Goal: Information Seeking & Learning: Learn about a topic

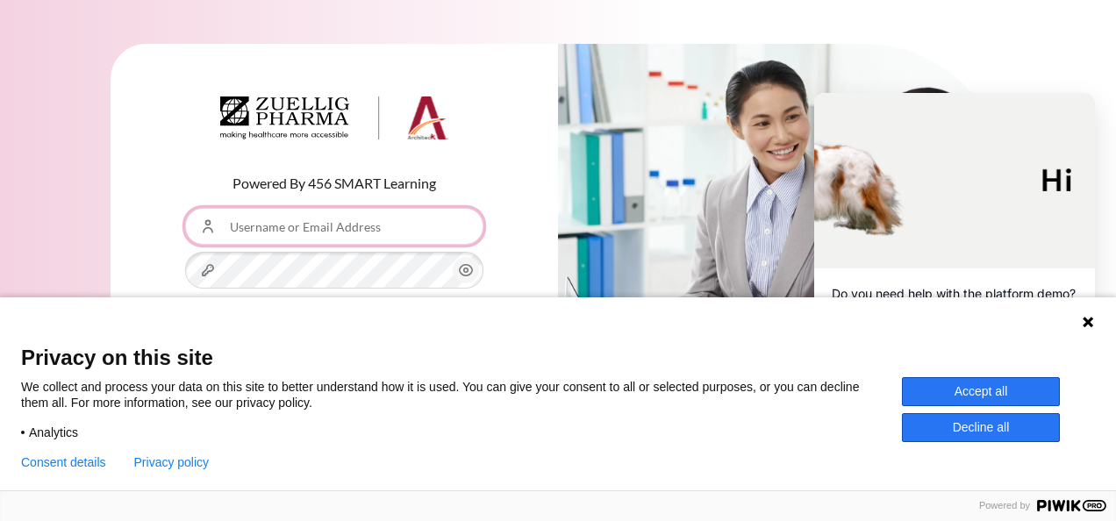
click at [319, 226] on input "Username or Email Address" at bounding box center [334, 226] width 298 height 37
type input "[EMAIL_ADDRESS][DOMAIN_NAME]"
click at [463, 267] on icon "Content" at bounding box center [466, 270] width 21 height 21
click at [972, 397] on button "Accept all" at bounding box center [981, 391] width 158 height 29
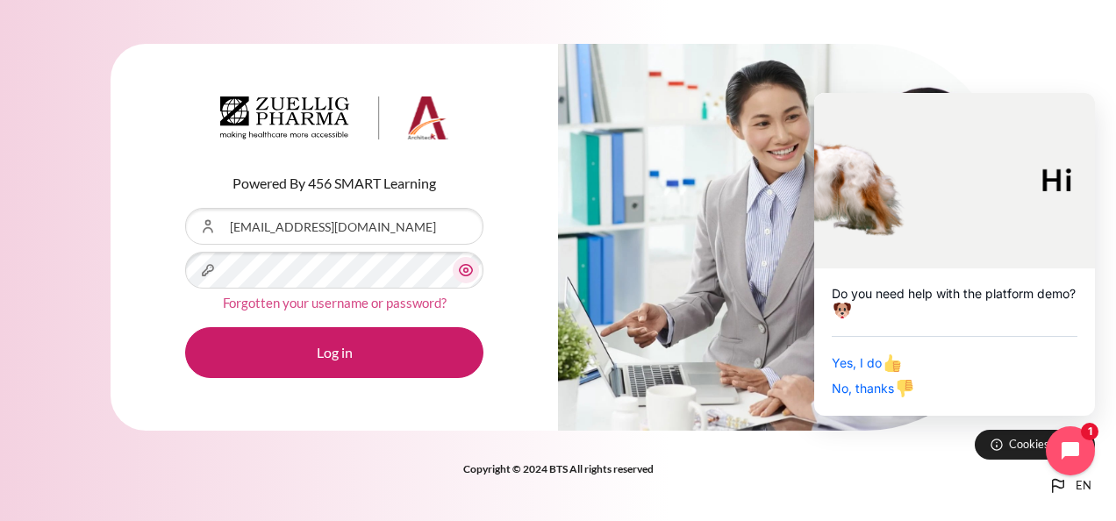
click at [372, 304] on link "Forgotten your username or password?" at bounding box center [335, 303] width 224 height 16
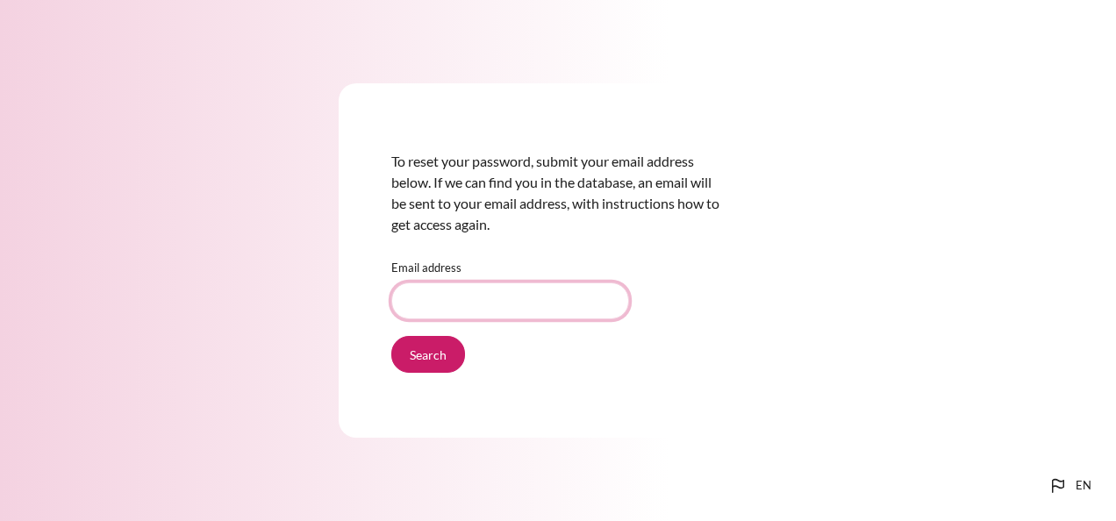
click at [421, 299] on input "Email address" at bounding box center [510, 301] width 238 height 37
type input "[EMAIL_ADDRESS][DOMAIN_NAME]"
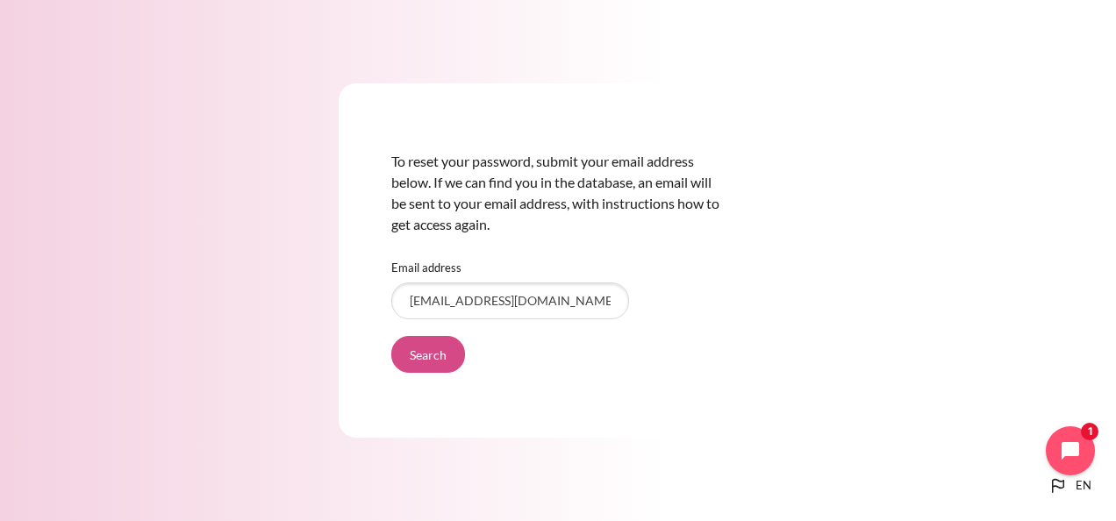
click at [433, 360] on input "Search" at bounding box center [428, 354] width 74 height 37
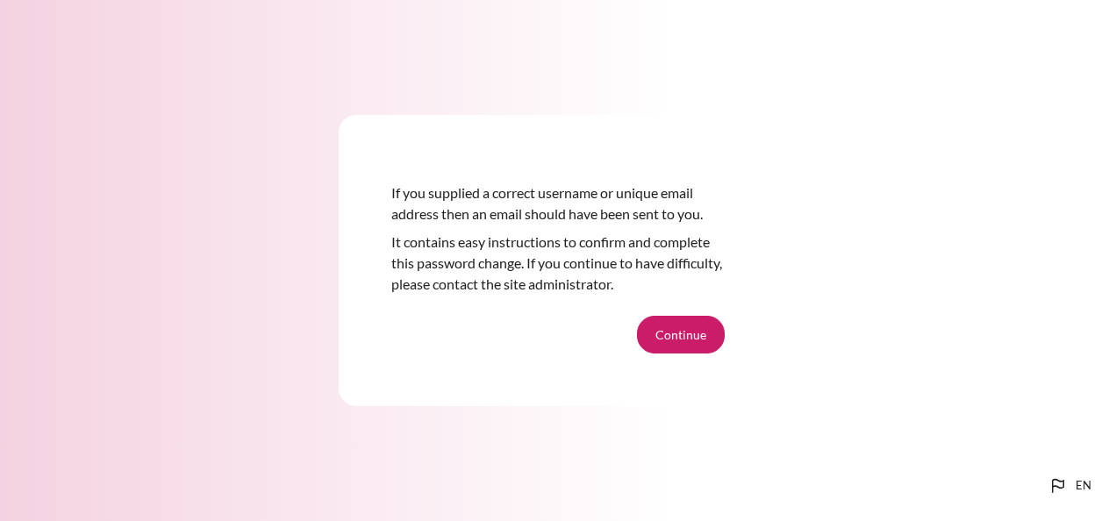
click at [1074, 452] on div "If you supplied a correct username or unique email address then an email should…" at bounding box center [558, 260] width 1116 height 396
click at [690, 334] on button "Continue" at bounding box center [681, 334] width 88 height 37
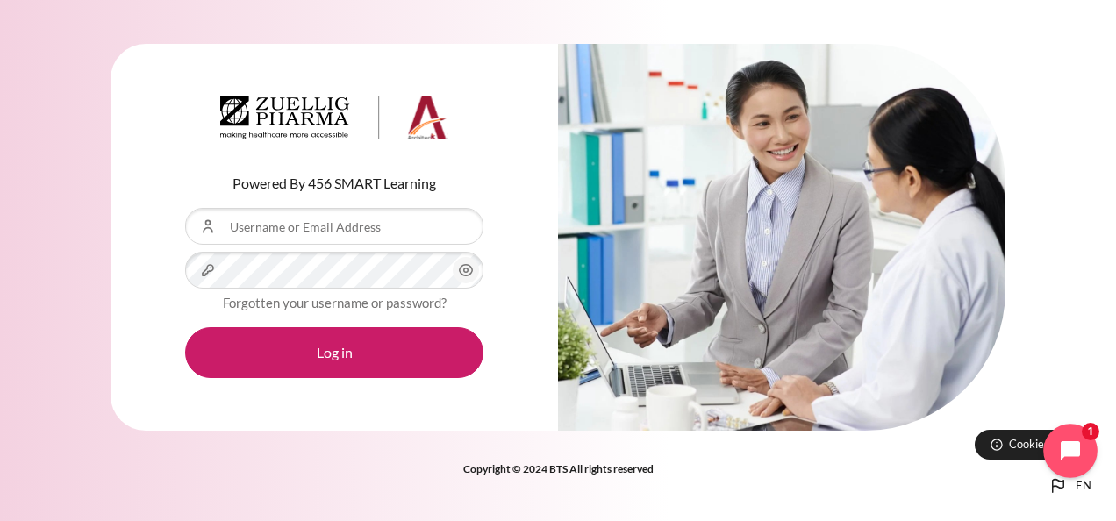
click at [1067, 448] on icon "Open chat widget" at bounding box center [1080, 451] width 27 height 27
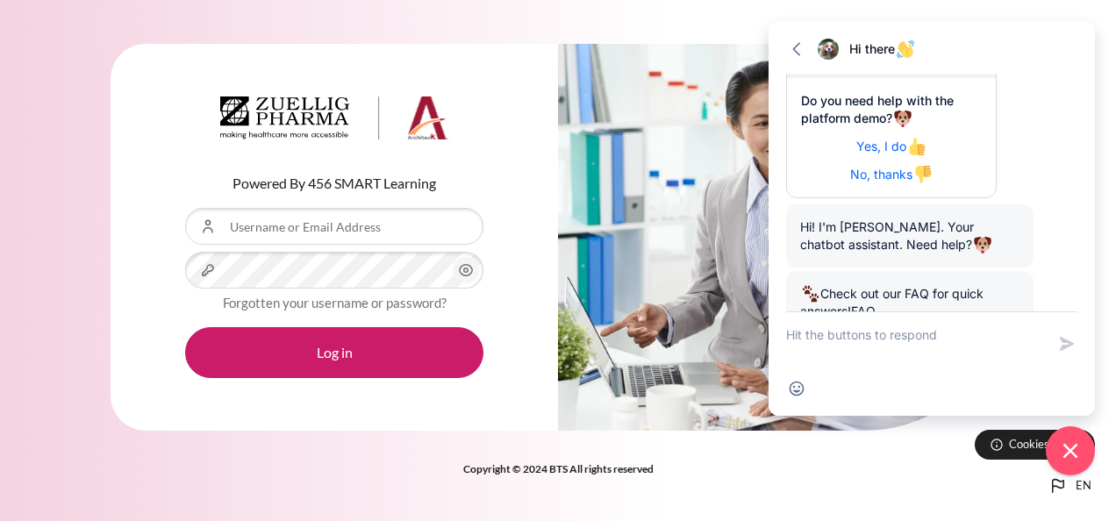
scroll to position [301, 0]
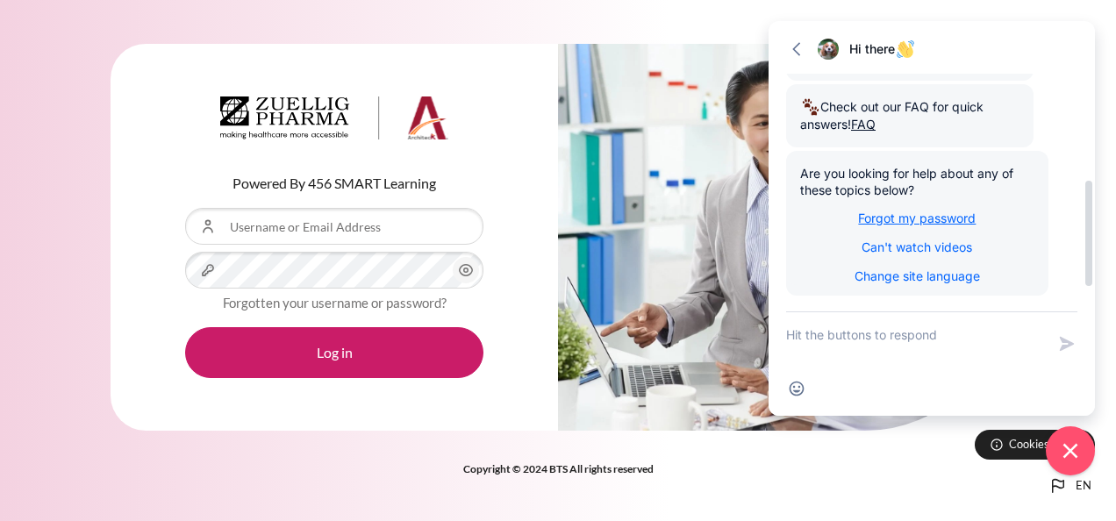
click at [958, 223] on span "Forgot my password" at bounding box center [917, 218] width 118 height 15
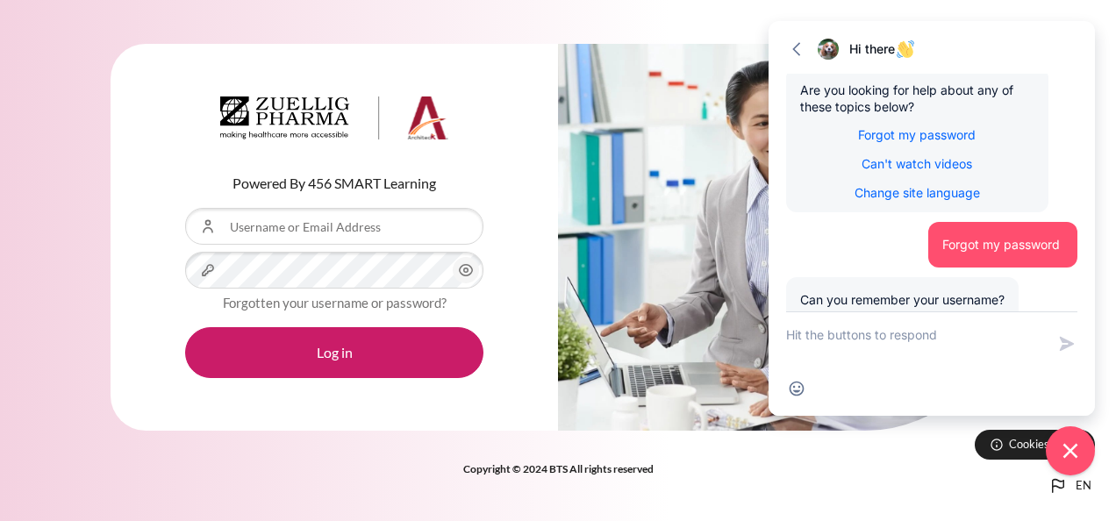
scroll to position [473, 0]
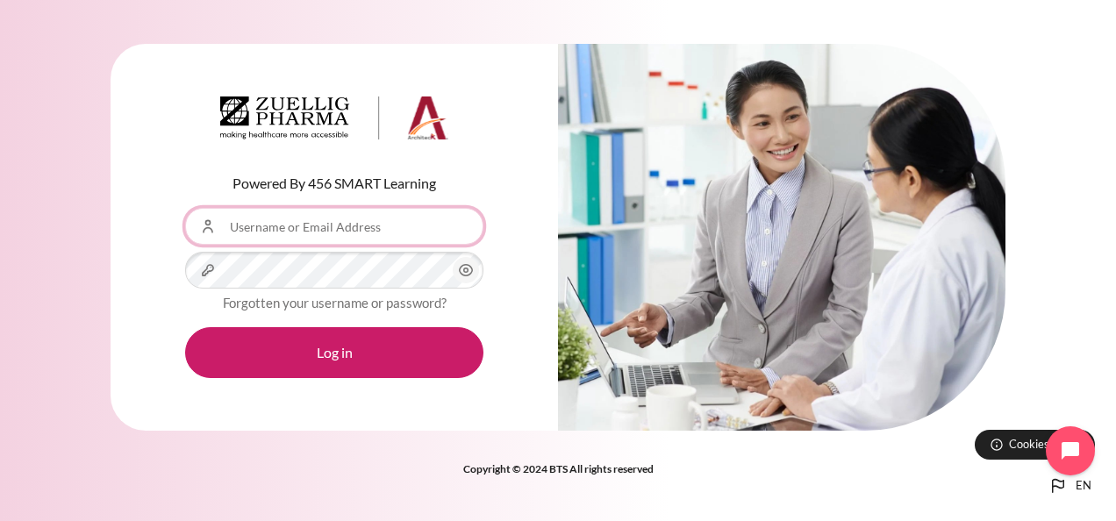
click at [250, 232] on input "Username or Email Address" at bounding box center [334, 226] width 298 height 37
type input "[EMAIL_ADDRESS][DOMAIN_NAME]"
click at [470, 275] on icon "Content" at bounding box center [466, 270] width 13 height 11
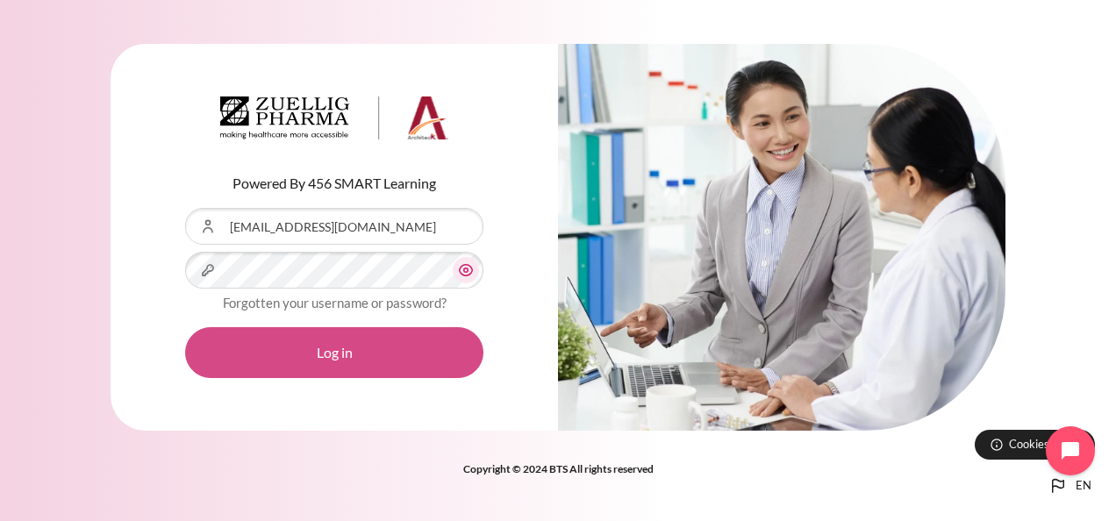
click at [297, 353] on button "Log in" at bounding box center [334, 352] width 298 height 51
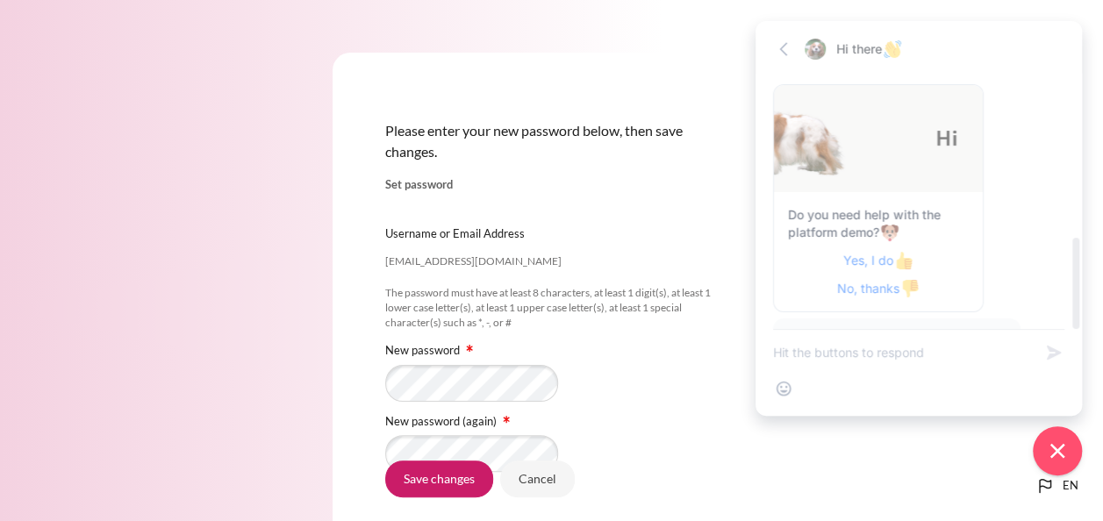
scroll to position [456, 0]
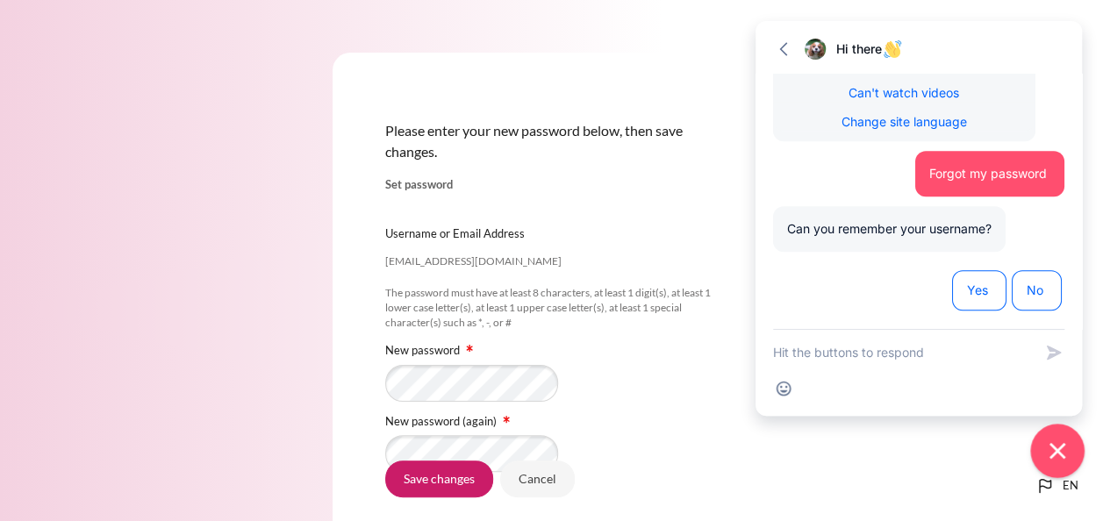
click at [1060, 452] on icon "Close chat widget" at bounding box center [1057, 451] width 27 height 27
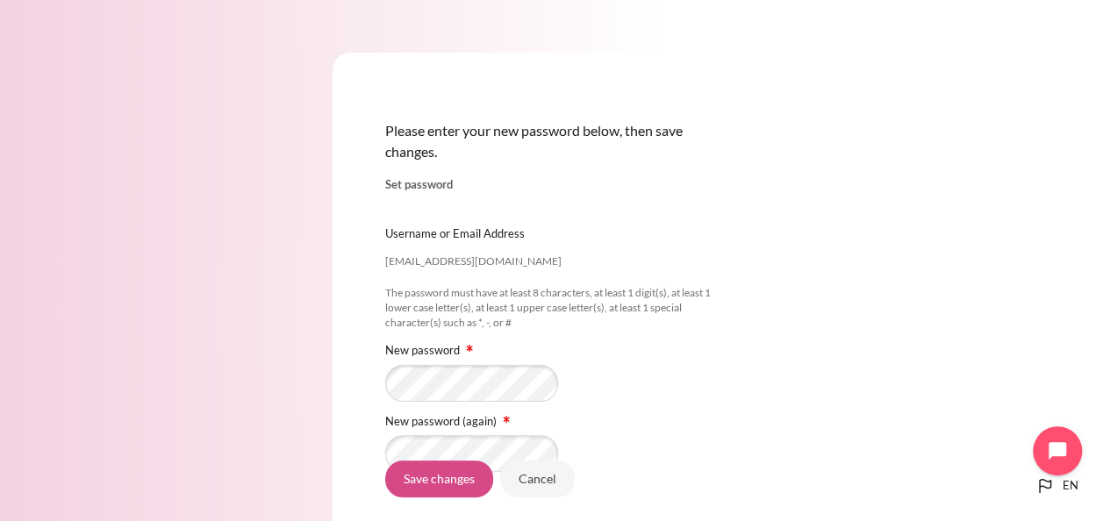
click at [469, 489] on input "Save changes" at bounding box center [439, 479] width 108 height 37
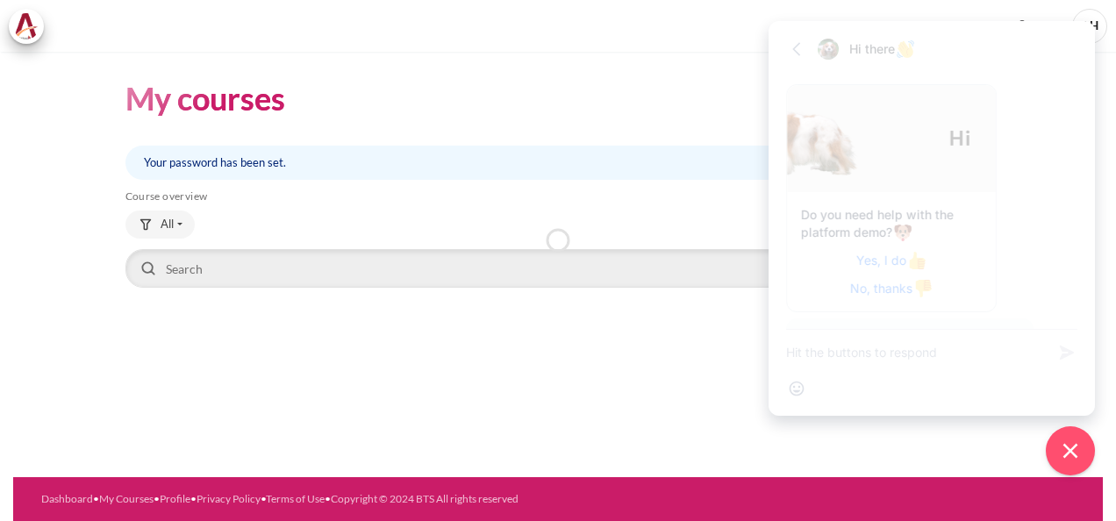
scroll to position [456, 0]
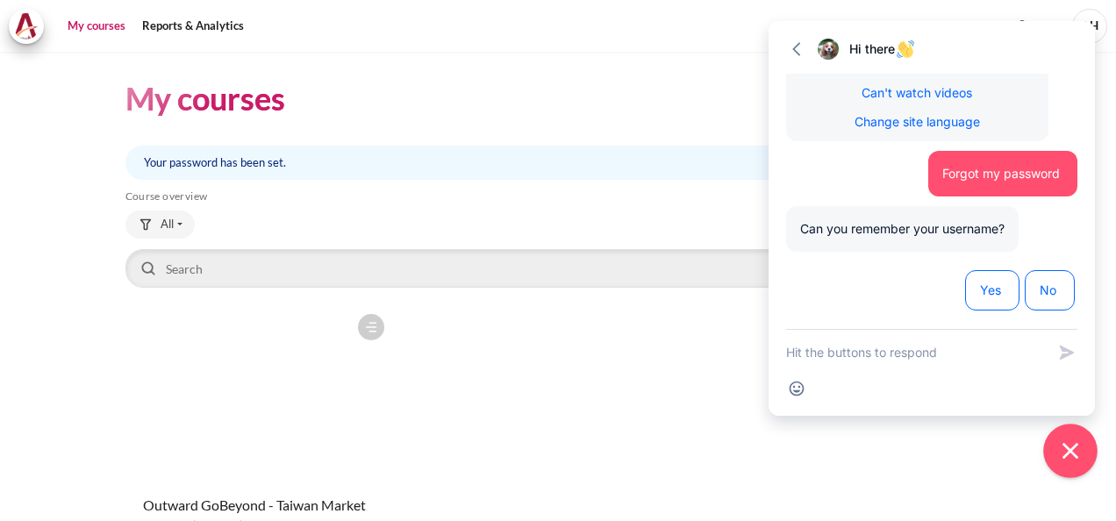
click at [1068, 449] on icon "Close chat widget" at bounding box center [1071, 451] width 16 height 16
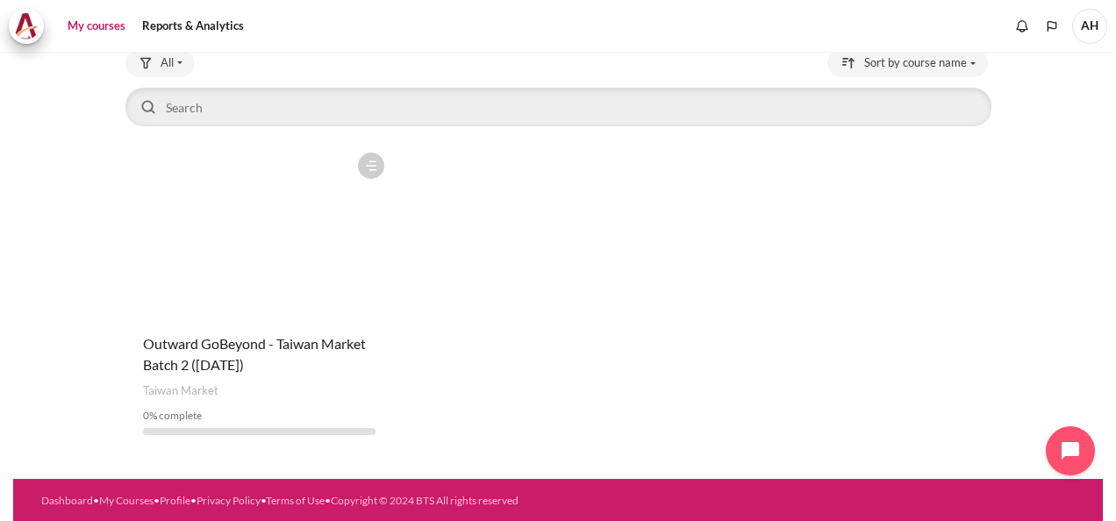
scroll to position [0, 0]
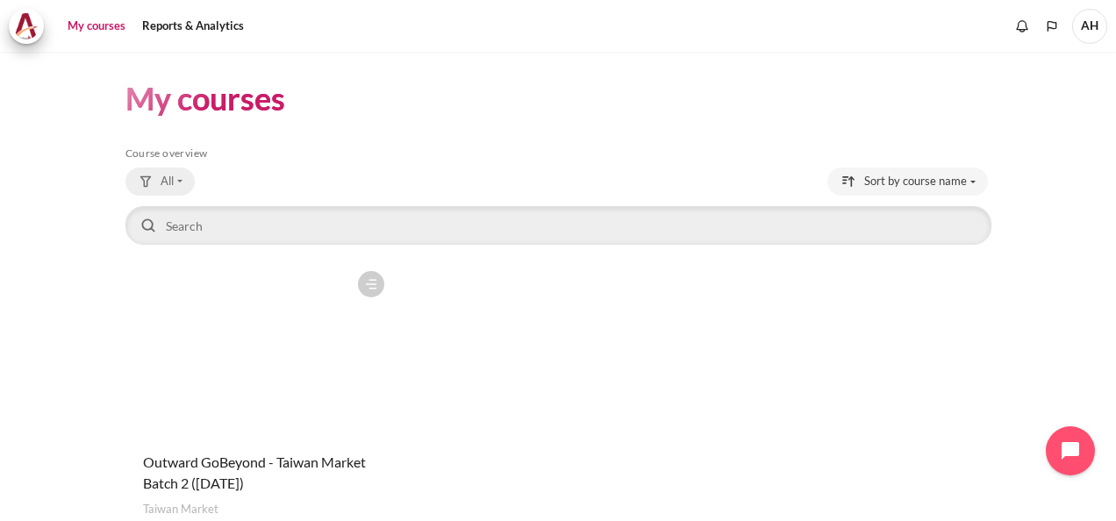
click at [179, 176] on button "All" at bounding box center [160, 182] width 69 height 28
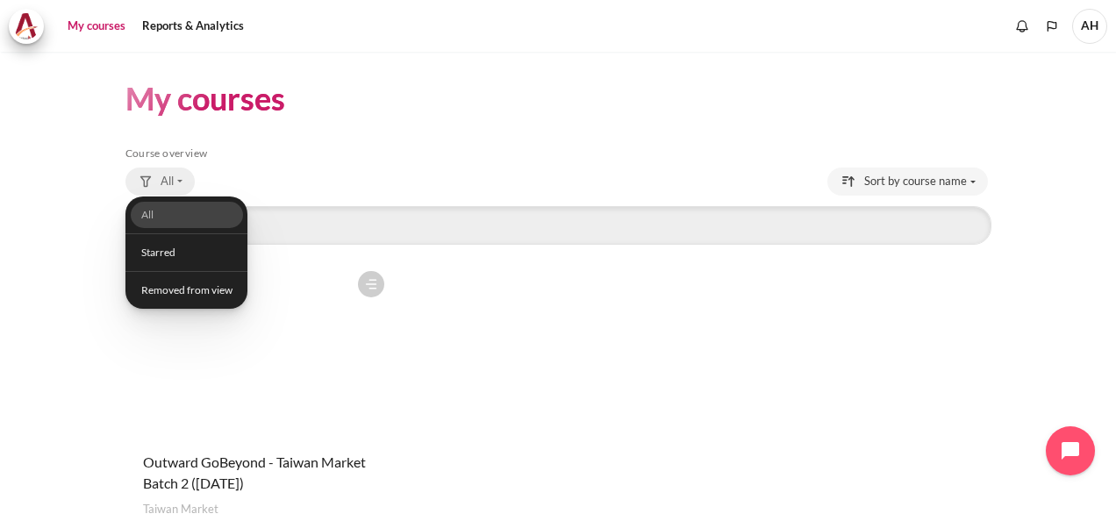
click at [179, 176] on button "All" at bounding box center [160, 182] width 69 height 28
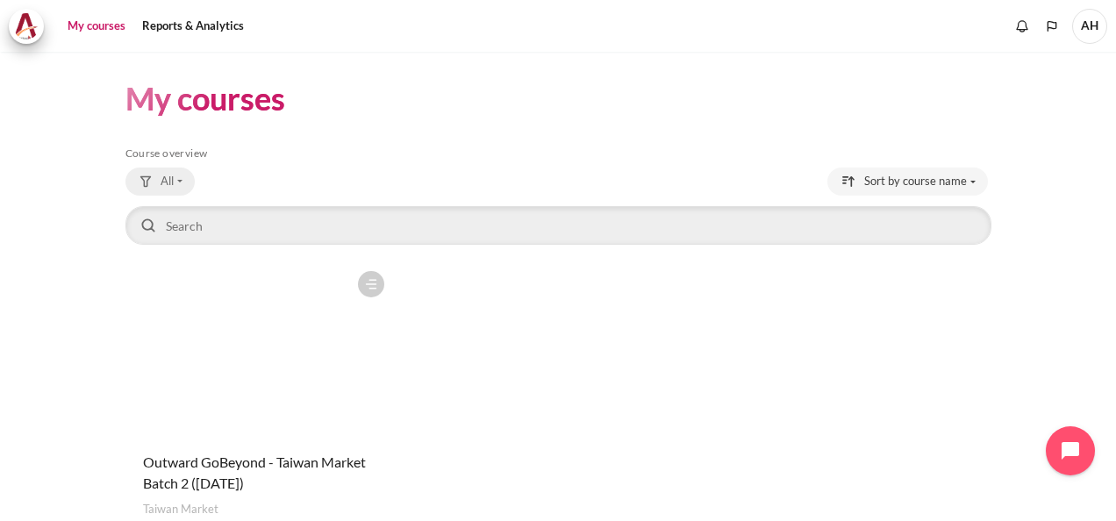
click at [179, 176] on button "All" at bounding box center [160, 182] width 69 height 28
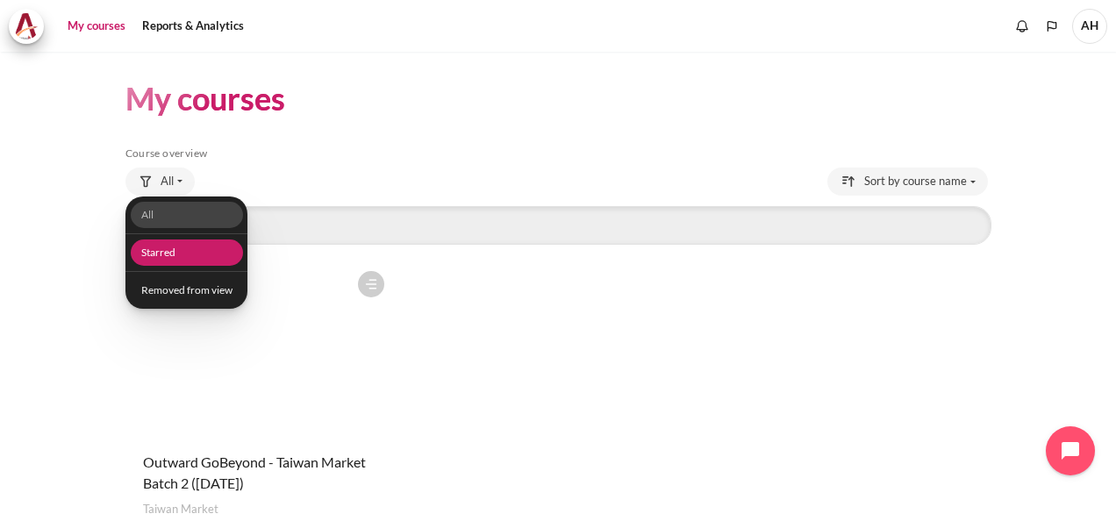
click at [181, 245] on link "Starred" at bounding box center [186, 253] width 112 height 27
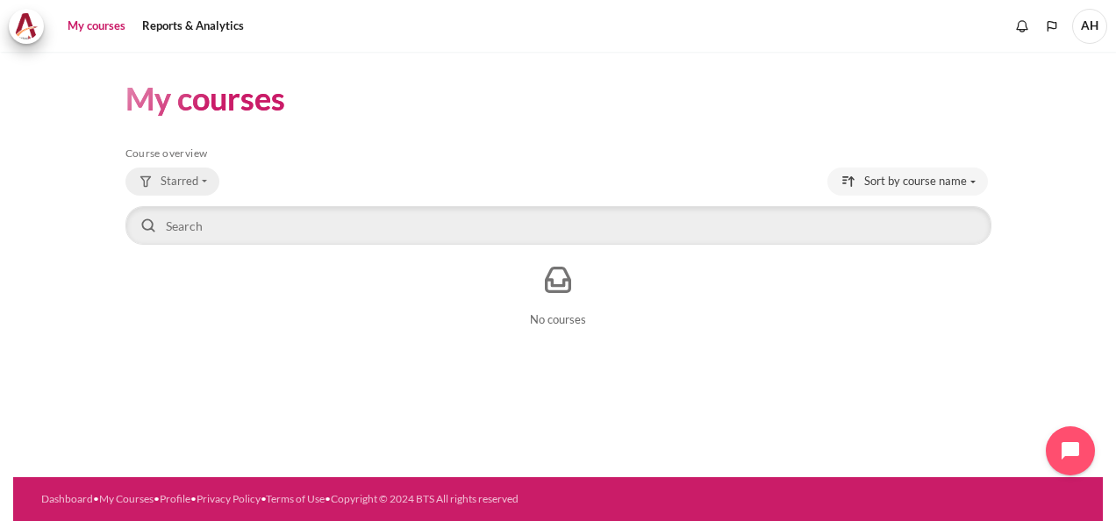
click at [171, 184] on span "Starred" at bounding box center [180, 182] width 38 height 18
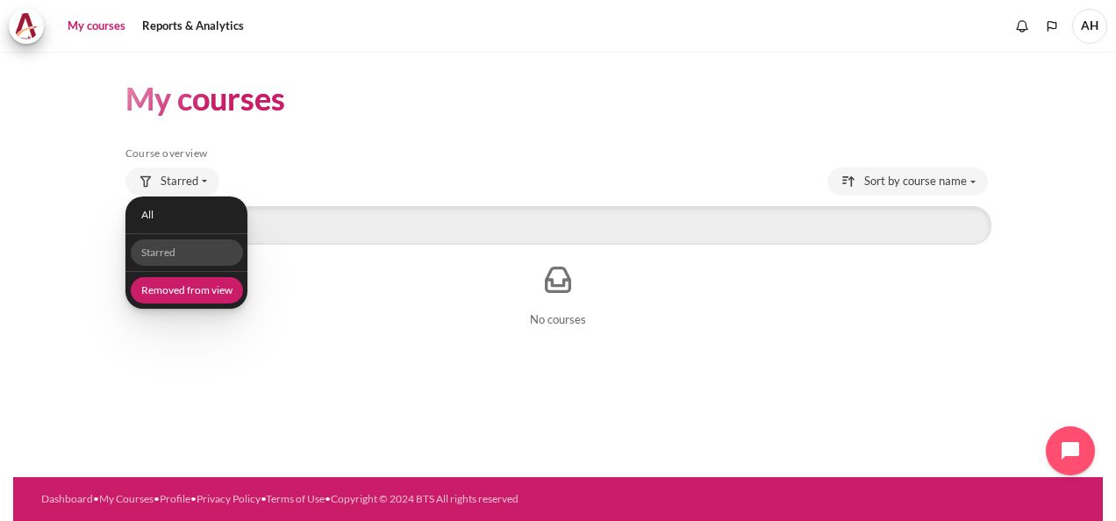
click at [207, 292] on link "Removed from view" at bounding box center [186, 290] width 112 height 27
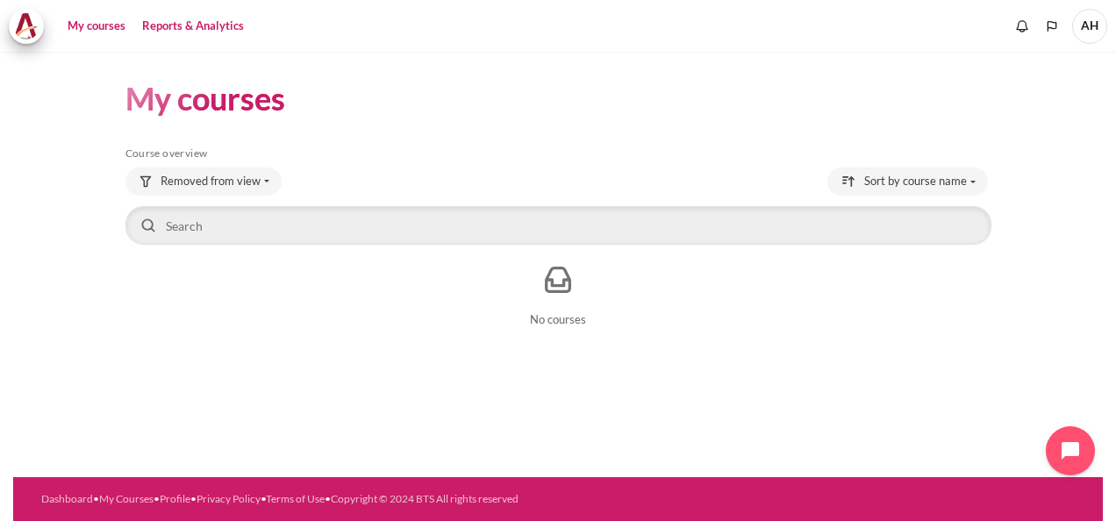
click at [205, 22] on link "Reports & Analytics" at bounding box center [193, 26] width 114 height 35
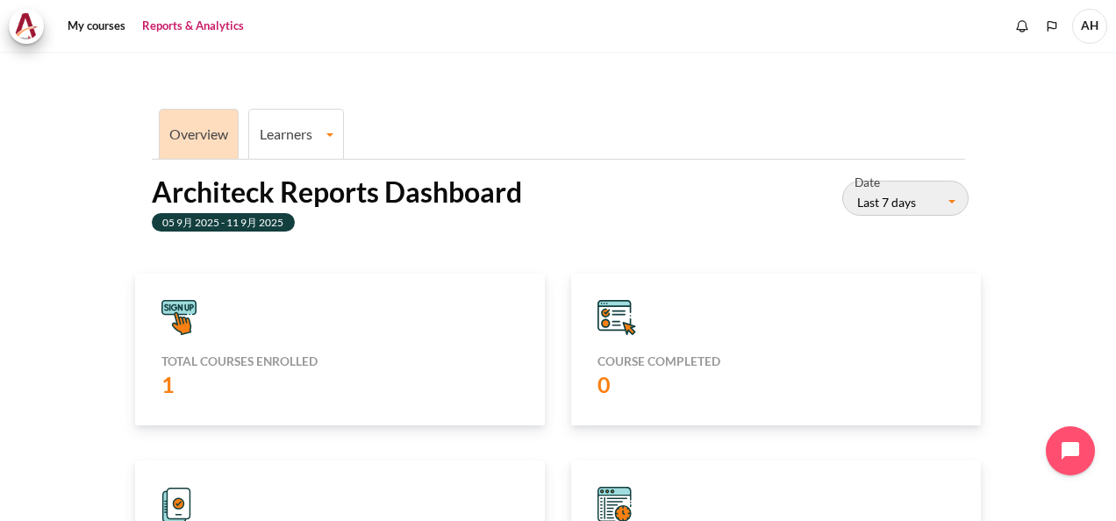
click at [297, 146] on li "Learners Learner Course Progress" at bounding box center [296, 134] width 96 height 50
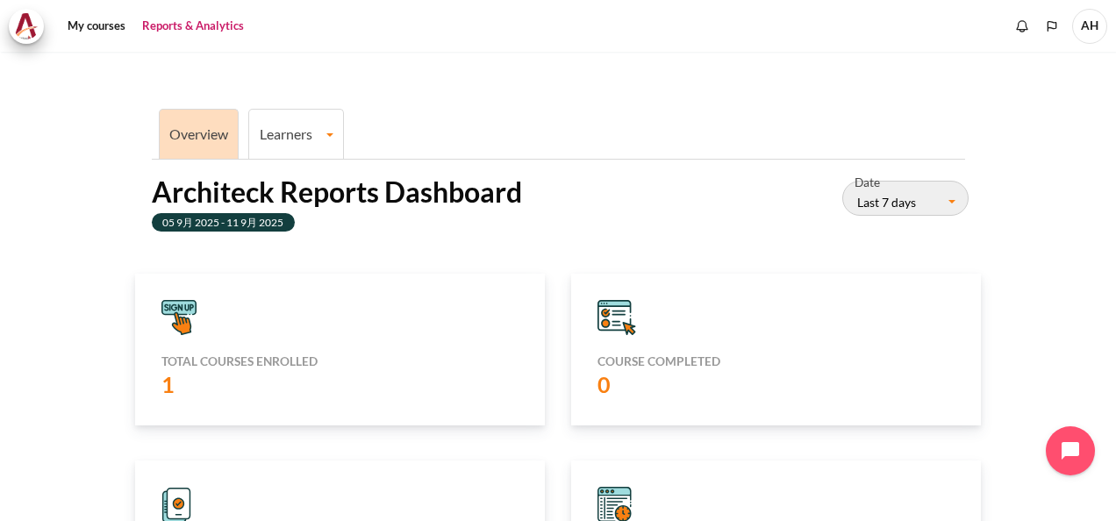
click at [1099, 30] on span "AH" at bounding box center [1090, 26] width 35 height 35
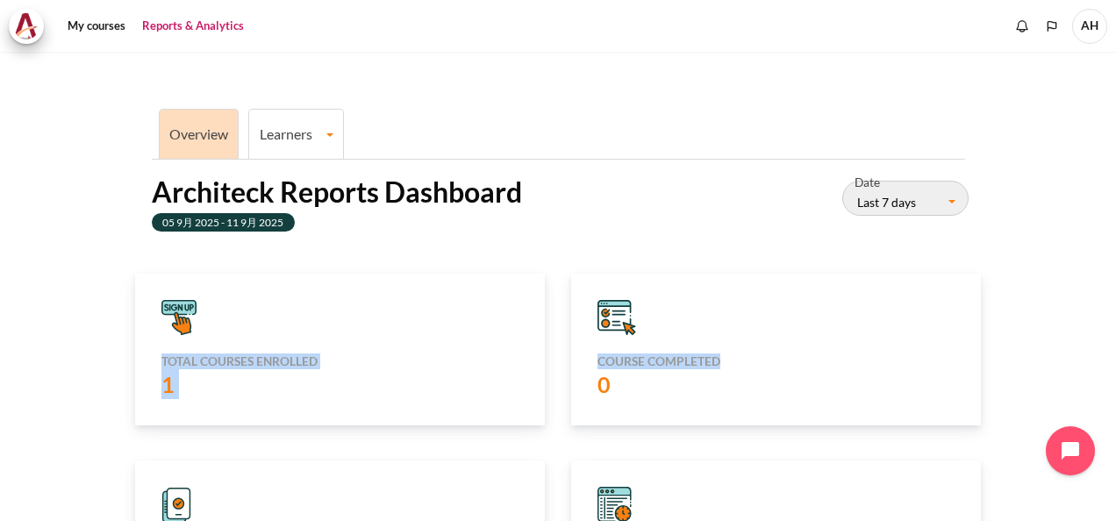
drag, startPoint x: 1102, startPoint y: 200, endPoint x: 1115, endPoint y: 349, distance: 149.7
click at [1115, 349] on div "Overview Learners Learner Course Progress Architeck Reports Dashboard 05 9月 202…" at bounding box center [558, 287] width 1116 height 470
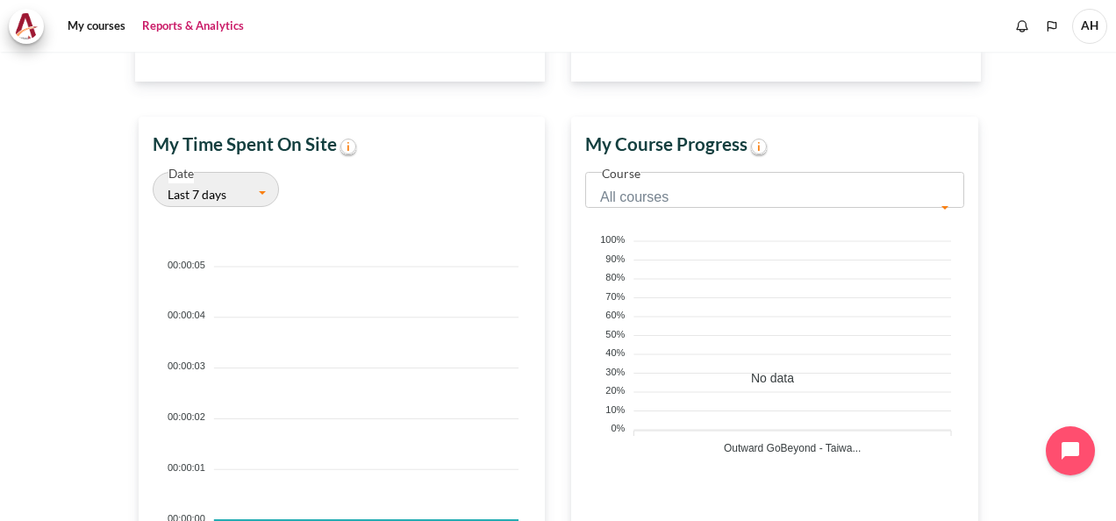
scroll to position [728, 0]
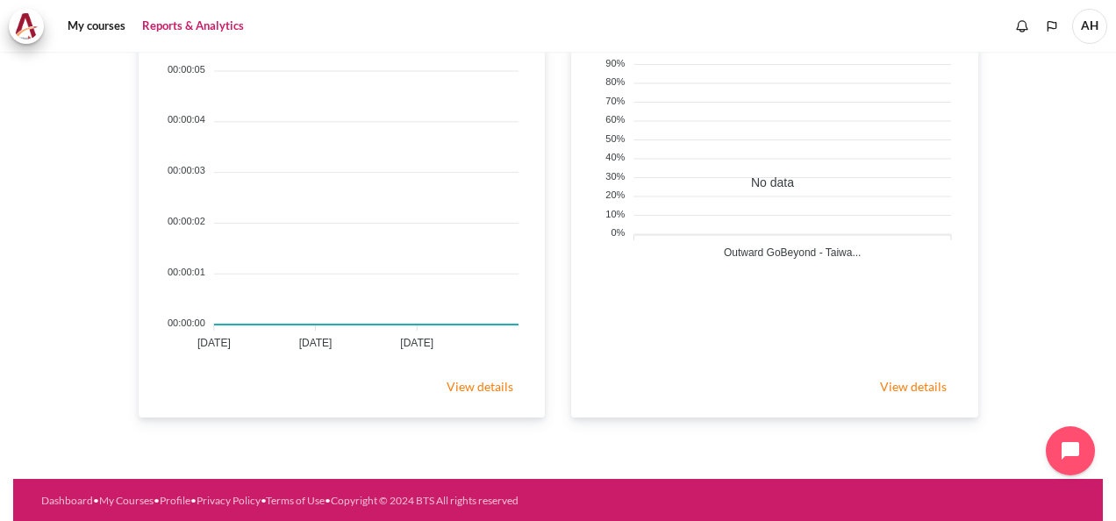
click at [490, 386] on link "View details" at bounding box center [480, 386] width 102 height 35
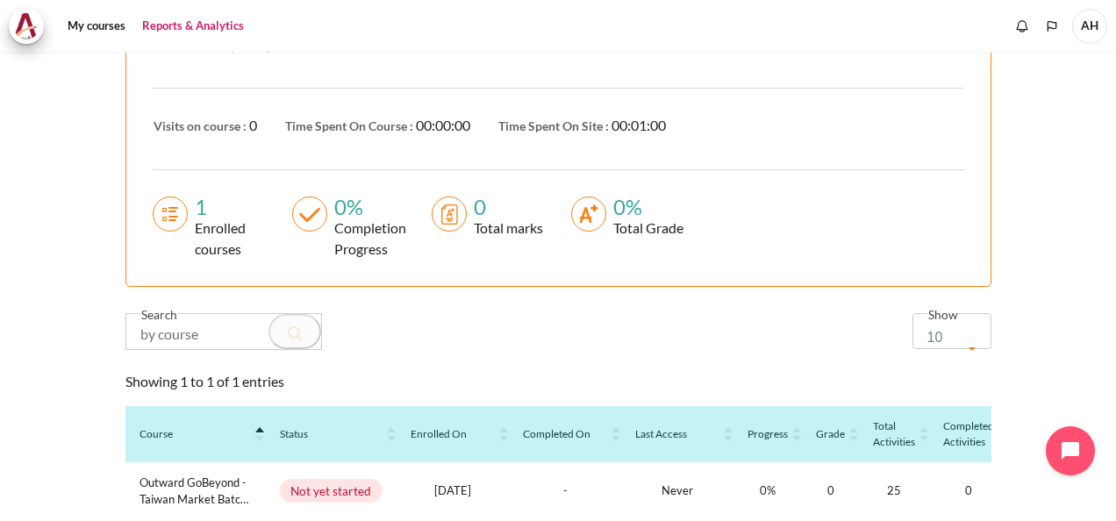
scroll to position [341, 0]
drag, startPoint x: 1101, startPoint y: 256, endPoint x: 1089, endPoint y: 334, distance: 78.9
click at [1089, 334] on div "Overview Learners Learner Course Progress Learner Course Progress Learner Cours…" at bounding box center [558, 287] width 1116 height 470
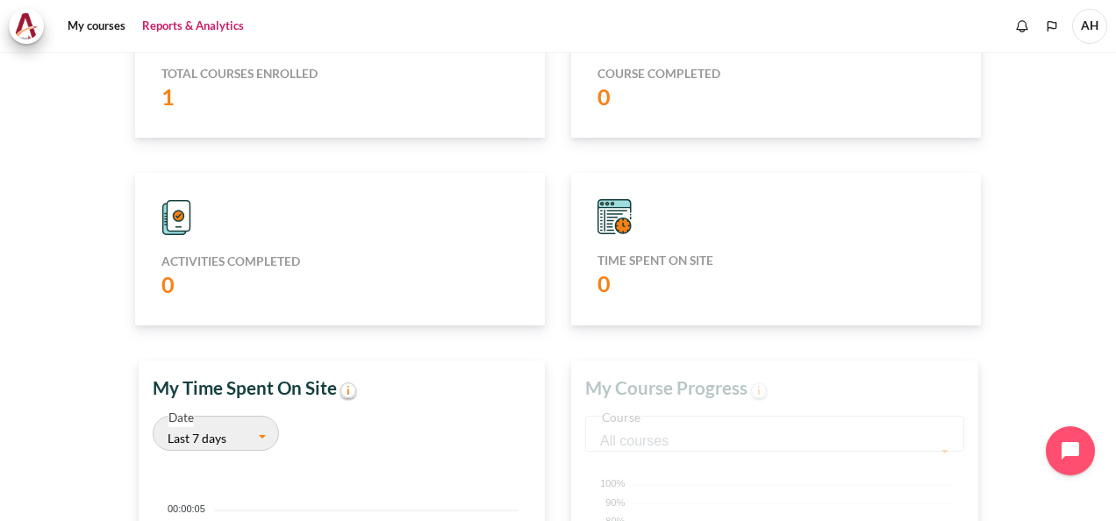
scroll to position [266, 0]
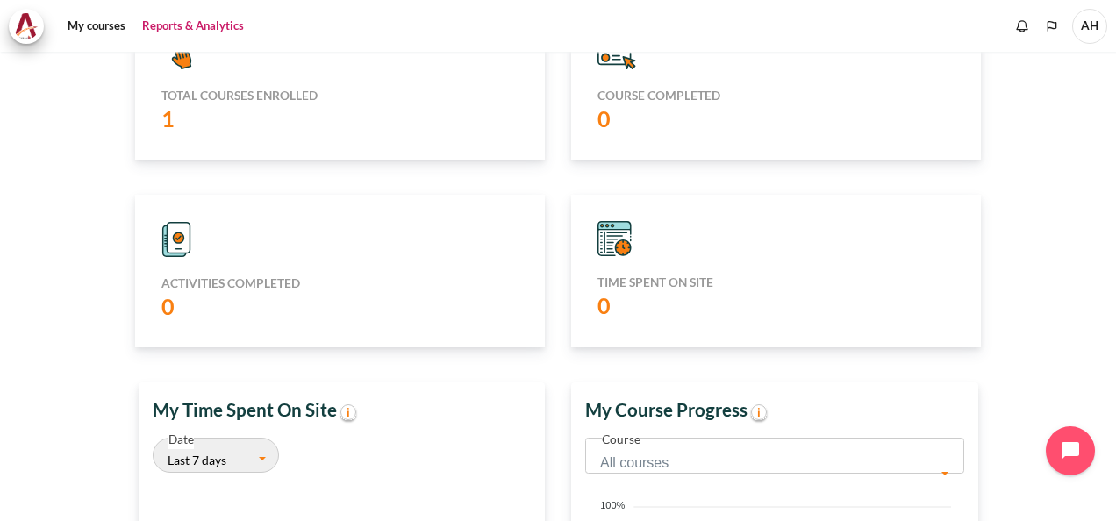
click at [1093, 323] on section "Overview Learners Learner Course Progress Architeck Reports Dashboard 05 9月 202…" at bounding box center [558, 363] width 1090 height 1155
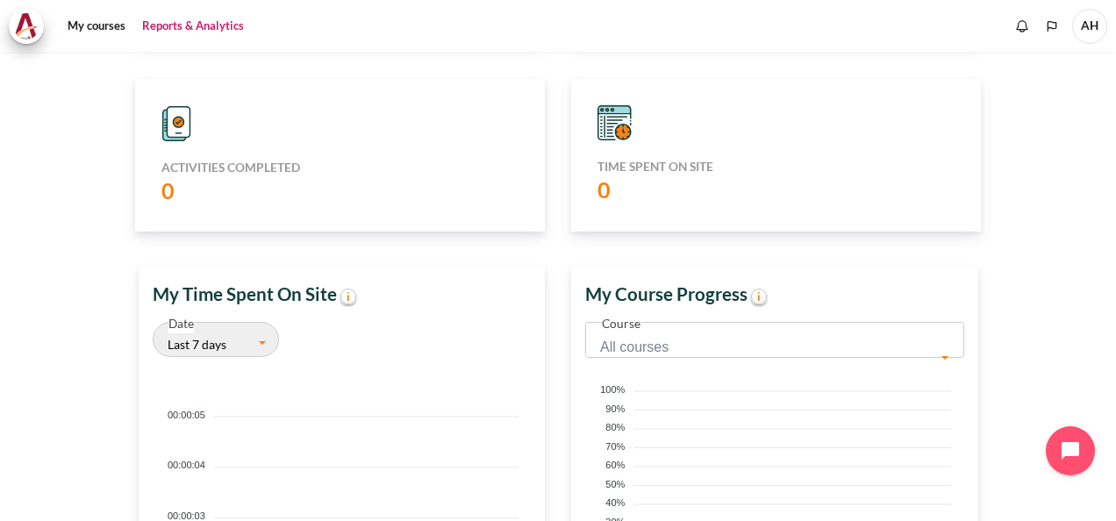
scroll to position [0, 0]
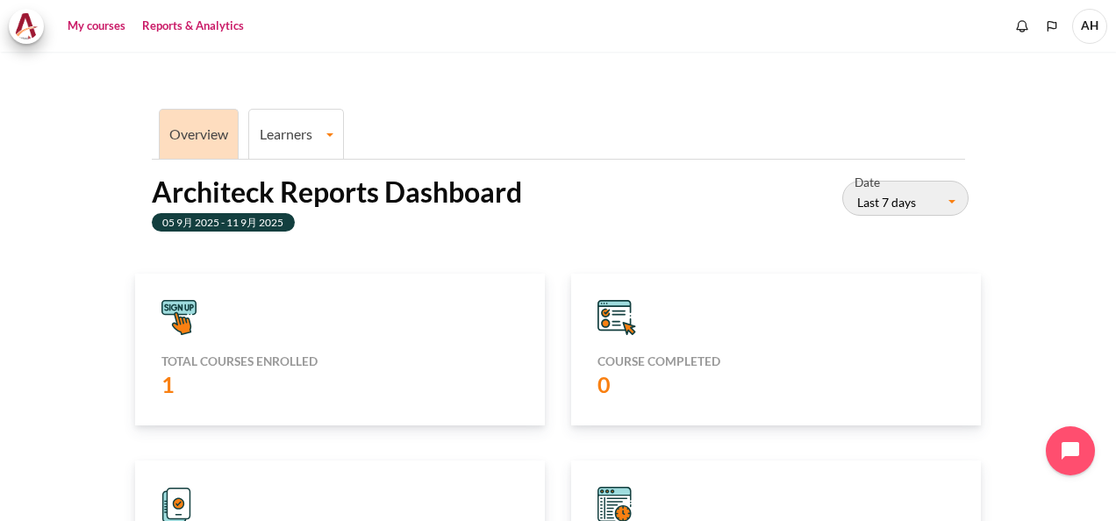
click at [97, 25] on link "My courses" at bounding box center [96, 26] width 70 height 35
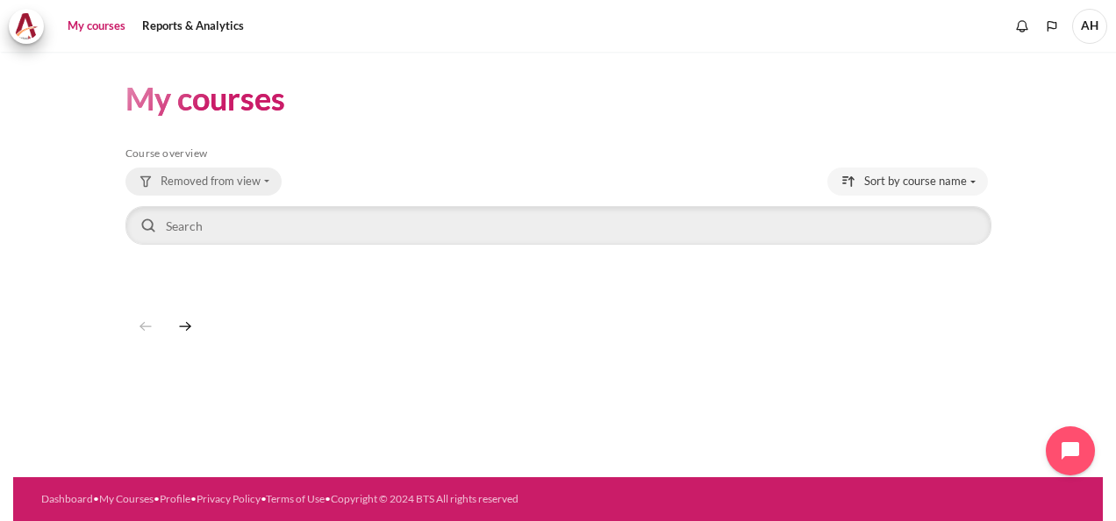
click at [245, 177] on span "Removed from view" at bounding box center [211, 182] width 100 height 18
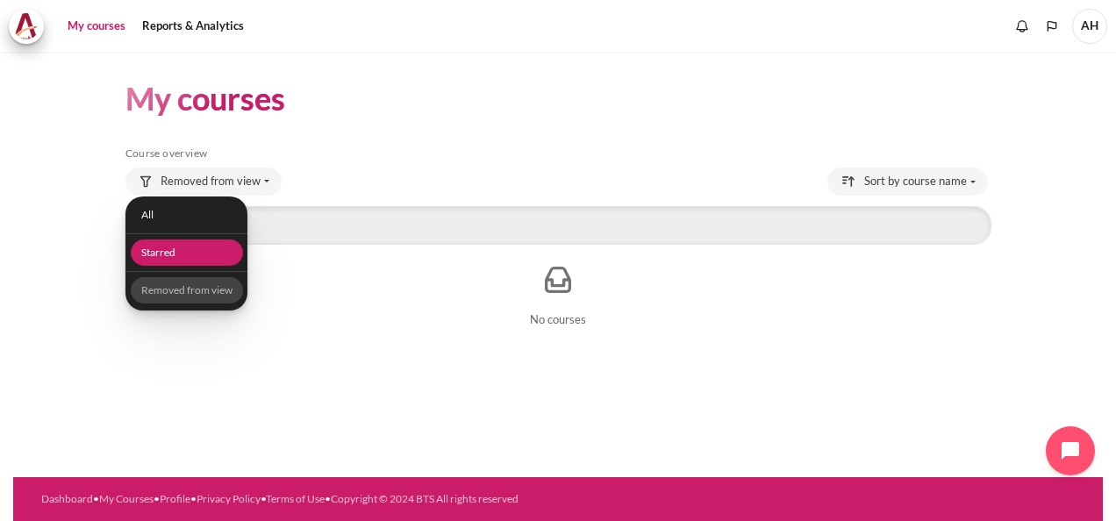
click at [176, 255] on link "Starred" at bounding box center [186, 253] width 112 height 27
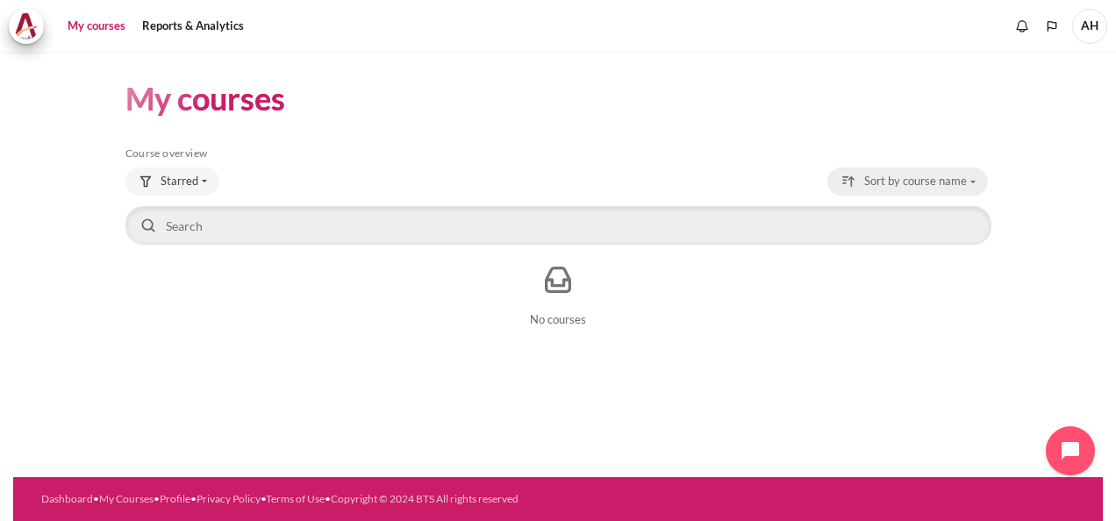
click at [941, 185] on span "Sort by course name" at bounding box center [916, 182] width 103 height 18
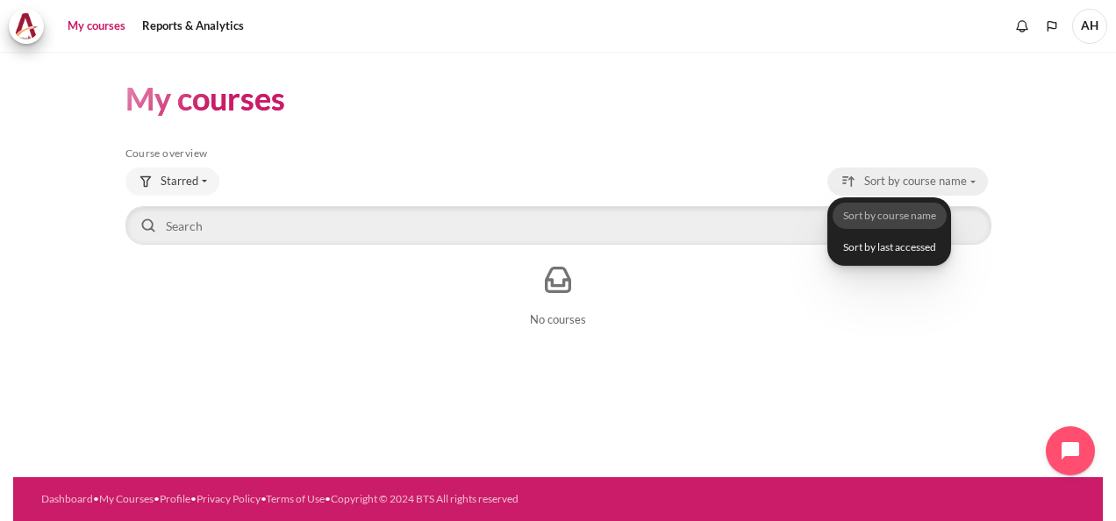
click at [941, 185] on span "Sort by course name" at bounding box center [916, 182] width 103 height 18
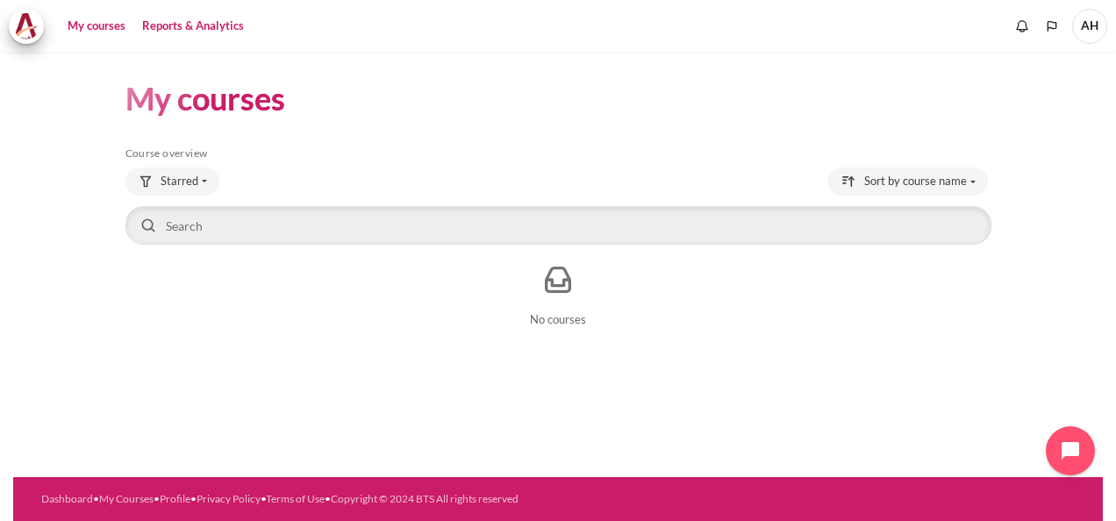
click at [174, 24] on link "Reports & Analytics" at bounding box center [193, 26] width 114 height 35
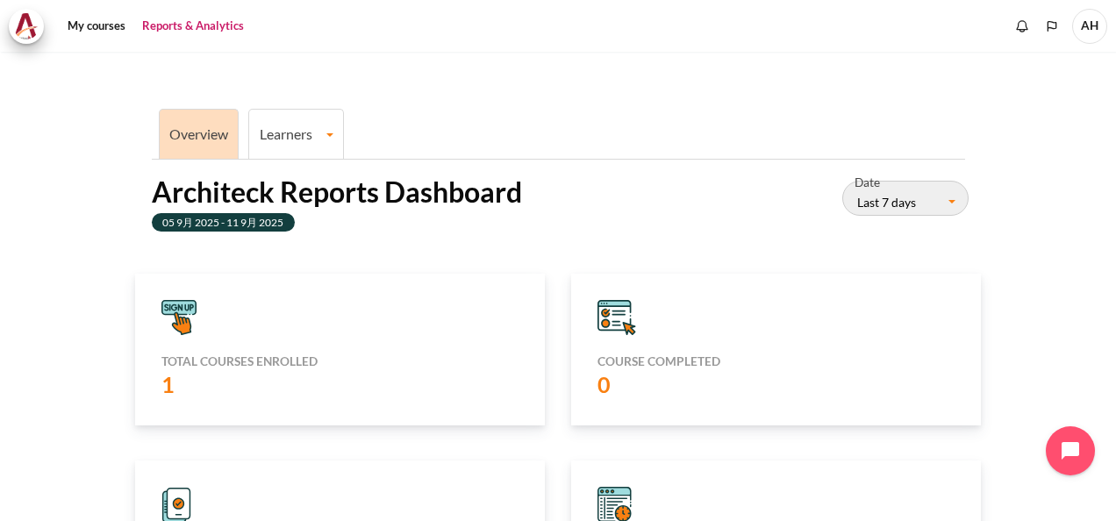
click at [184, 134] on link "Overview" at bounding box center [198, 134] width 59 height 17
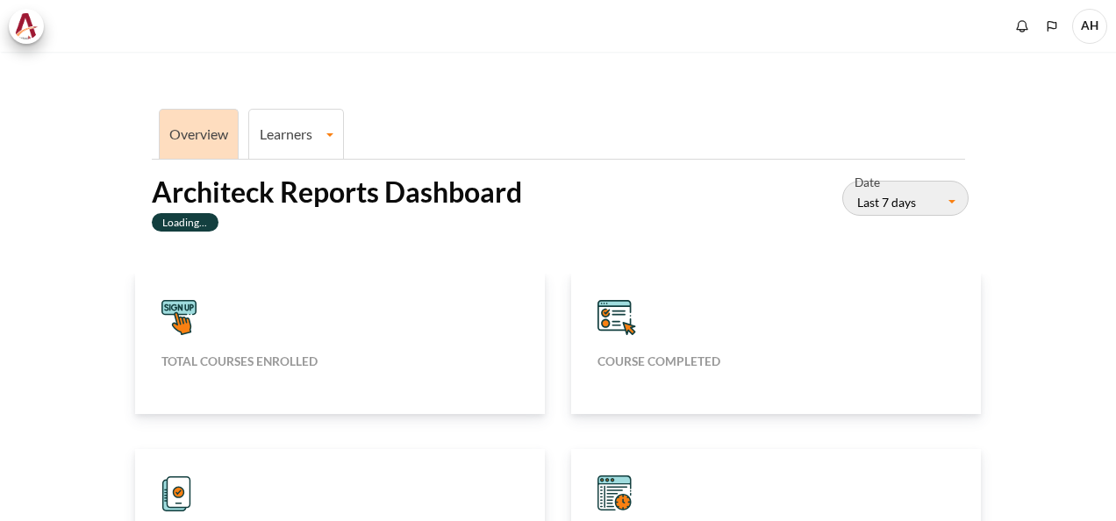
click at [185, 128] on link "Overview" at bounding box center [198, 134] width 59 height 17
click at [26, 21] on img at bounding box center [26, 26] width 25 height 26
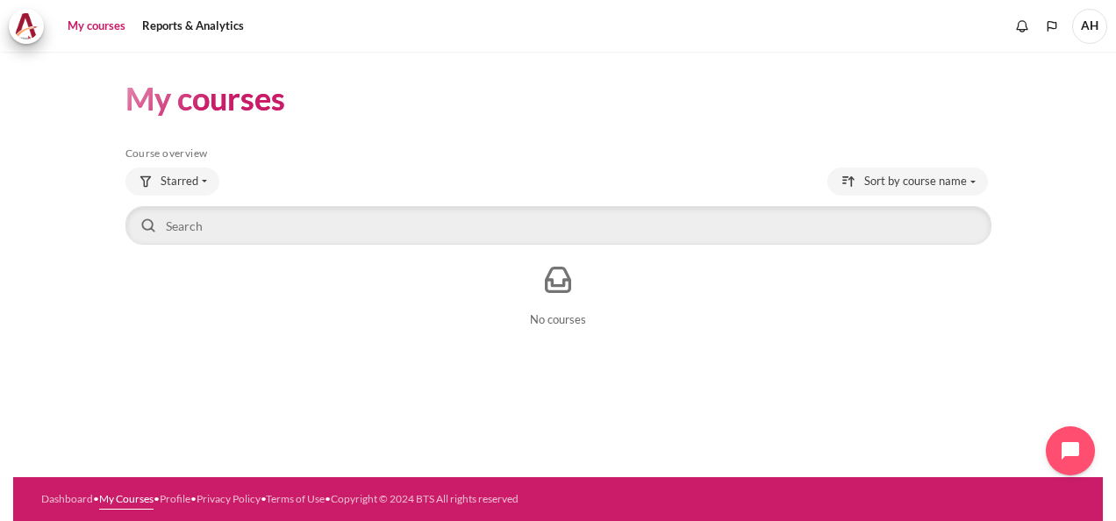
click at [133, 501] on link "My Courses" at bounding box center [126, 498] width 54 height 13
click at [190, 495] on link "Profile" at bounding box center [175, 498] width 31 height 13
click at [325, 499] on link "Terms of Use" at bounding box center [295, 498] width 59 height 13
click at [261, 501] on link "Privacy Policy" at bounding box center [229, 498] width 64 height 13
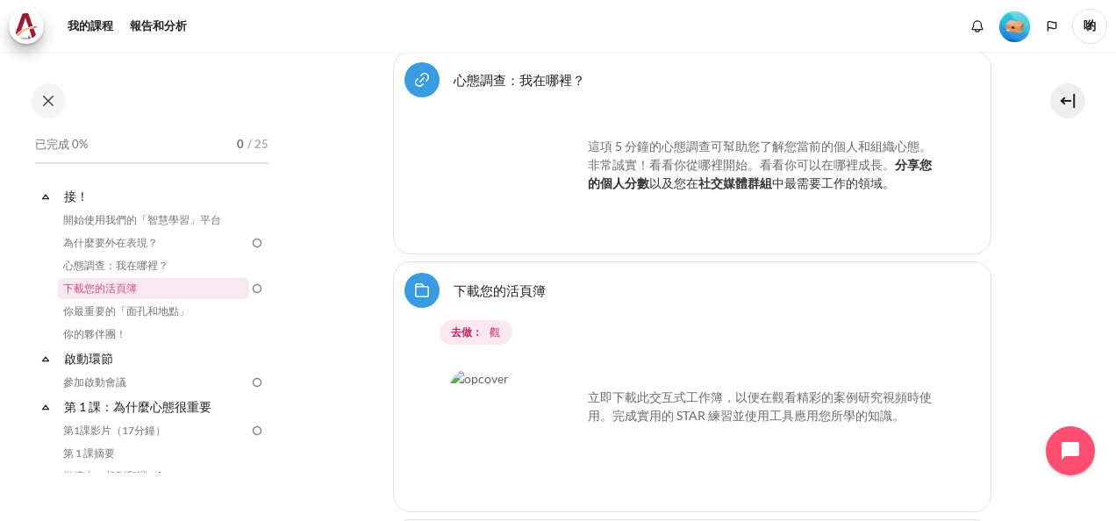
scroll to position [1032, 0]
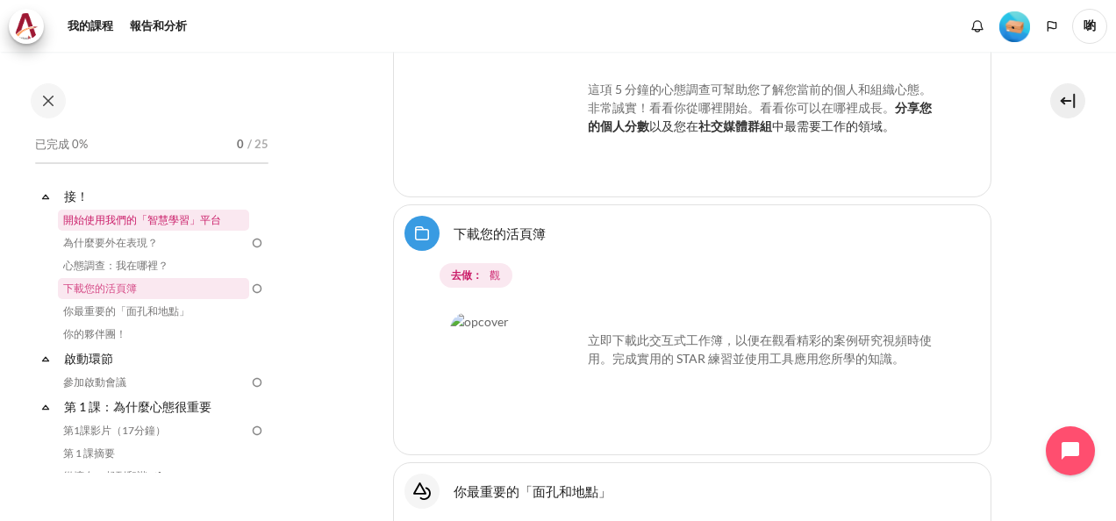
click at [117, 221] on link "開始使用我們的「智慧學習」平台" at bounding box center [153, 220] width 191 height 21
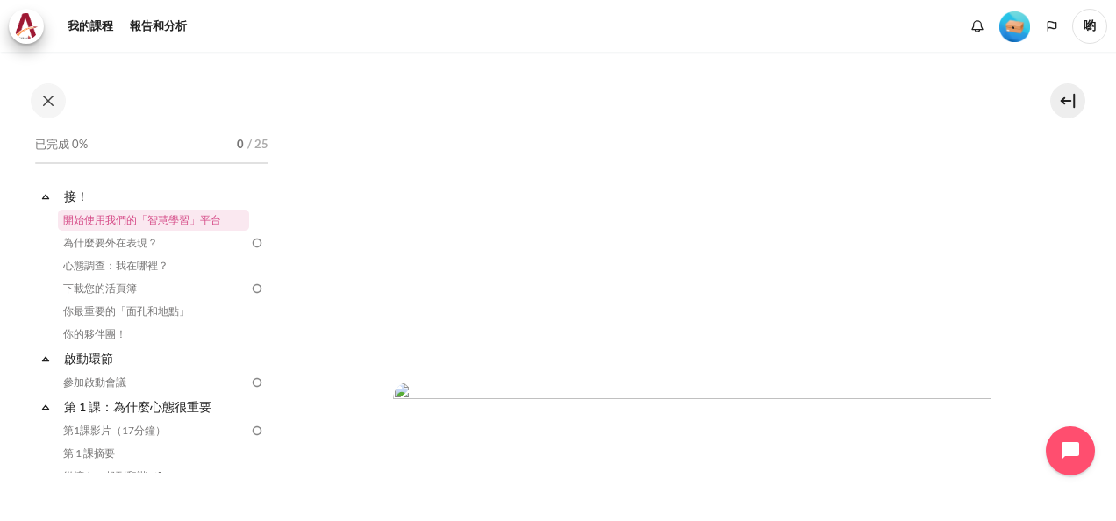
scroll to position [249, 0]
click at [96, 249] on link "為什麼要外在表現？" at bounding box center [153, 243] width 191 height 21
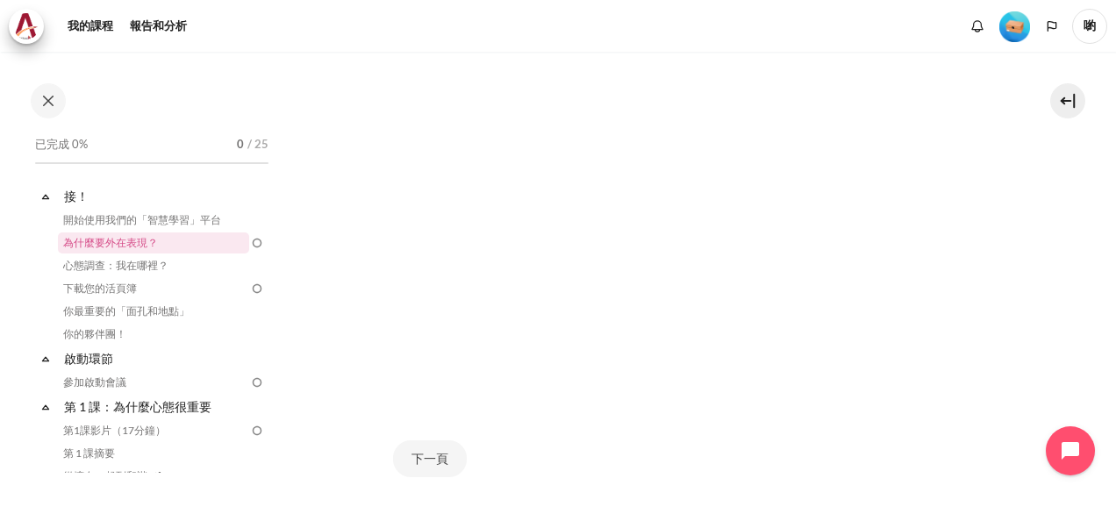
scroll to position [390, 0]
click at [423, 476] on button "下一頁" at bounding box center [430, 479] width 74 height 37
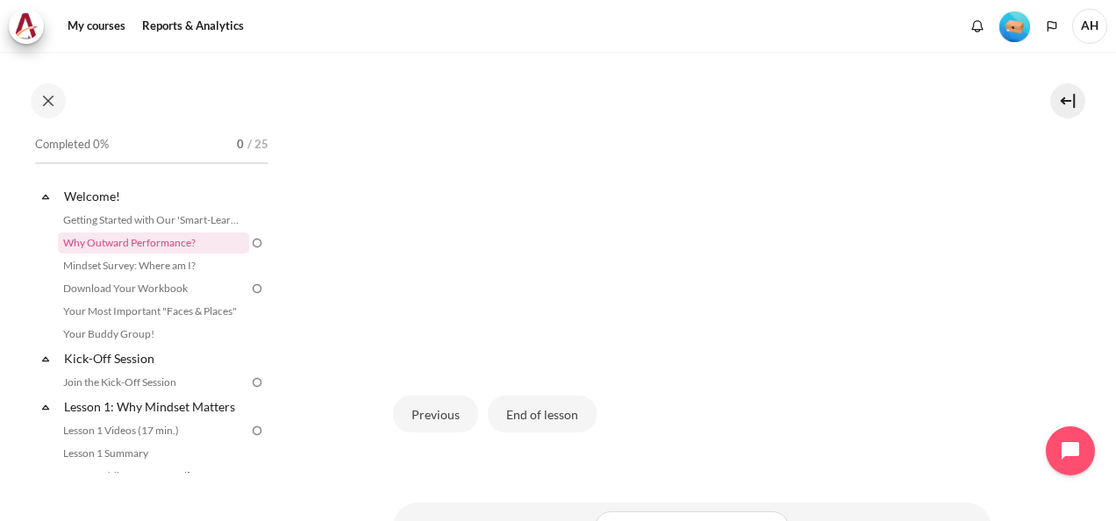
scroll to position [593, 0]
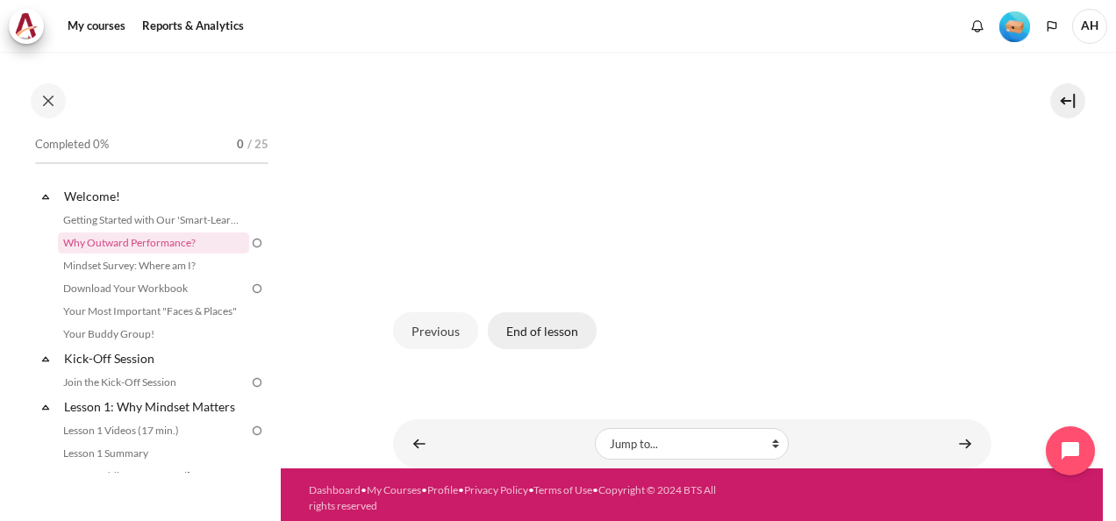
click at [569, 329] on button "End of lesson" at bounding box center [542, 330] width 109 height 37
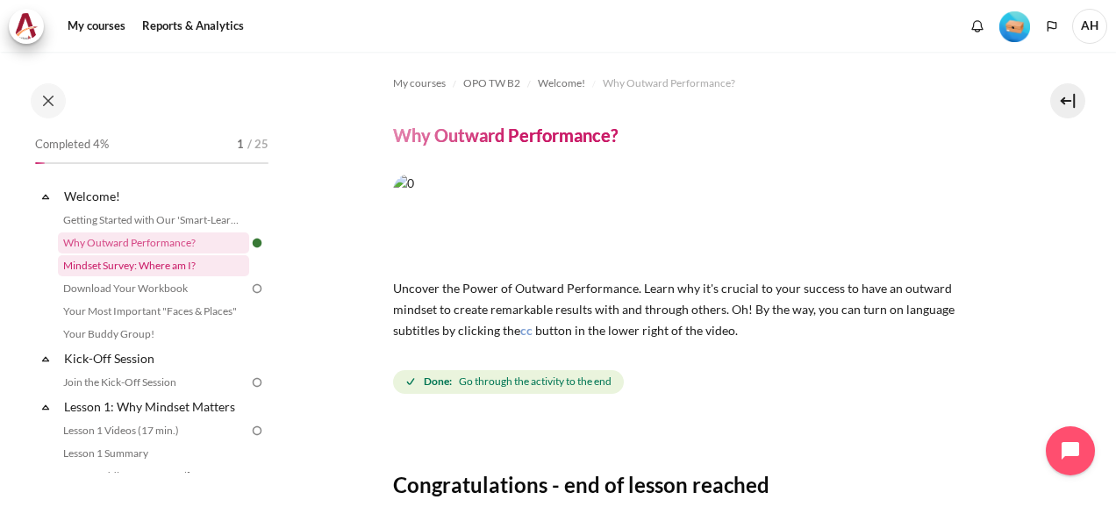
click at [158, 271] on link "Mindset Survey: Where am I?" at bounding box center [153, 265] width 191 height 21
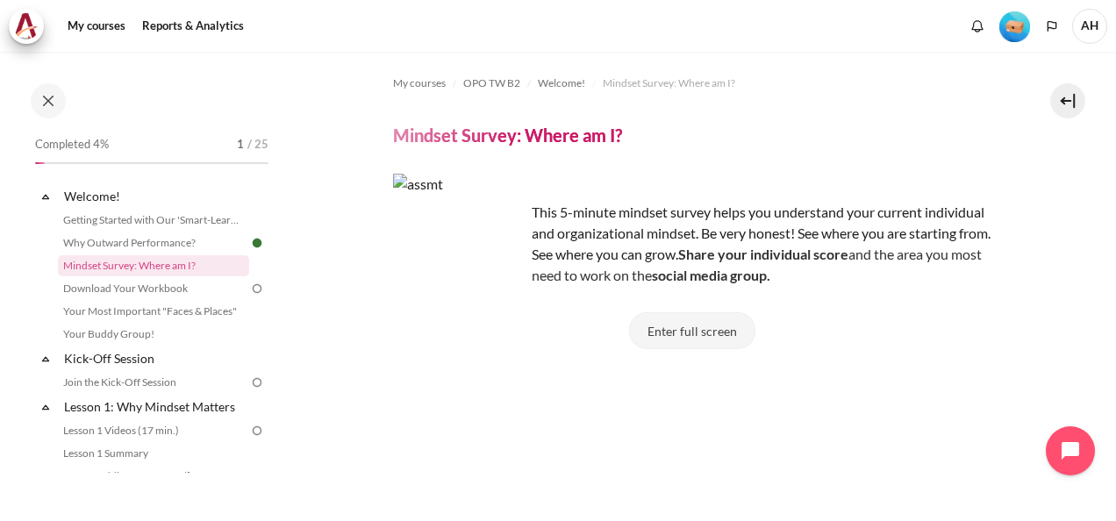
click at [714, 337] on button "Enter full screen" at bounding box center [692, 330] width 126 height 37
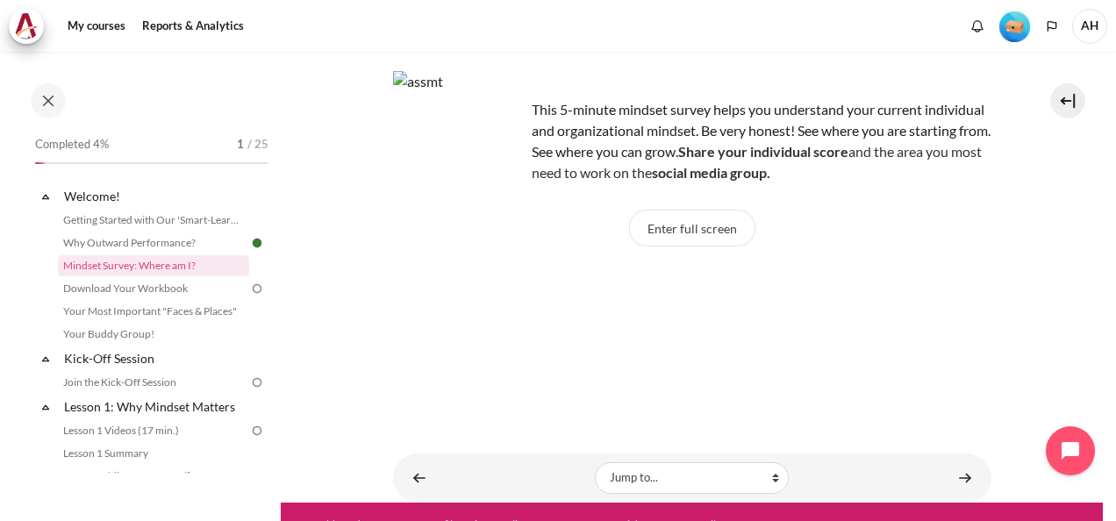
scroll to position [6, 0]
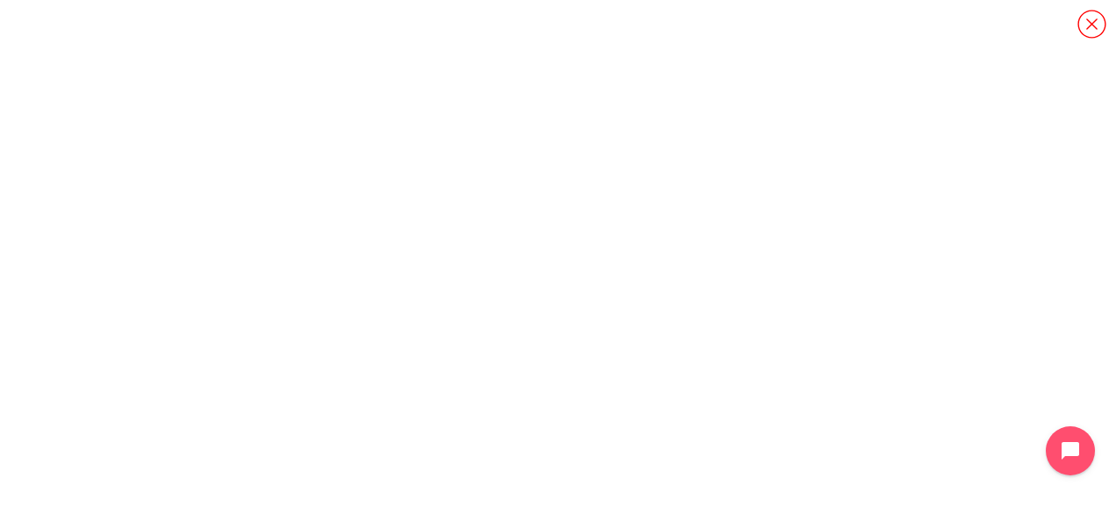
click at [1092, 23] on icon "Content" at bounding box center [1092, 24] width 28 height 28
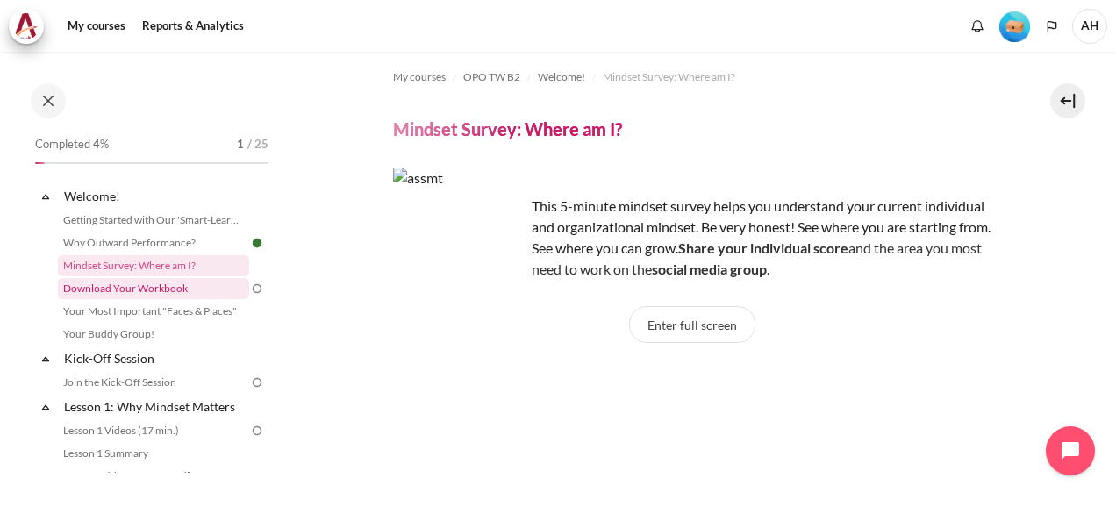
click at [159, 290] on link "Download Your Workbook" at bounding box center [153, 288] width 191 height 21
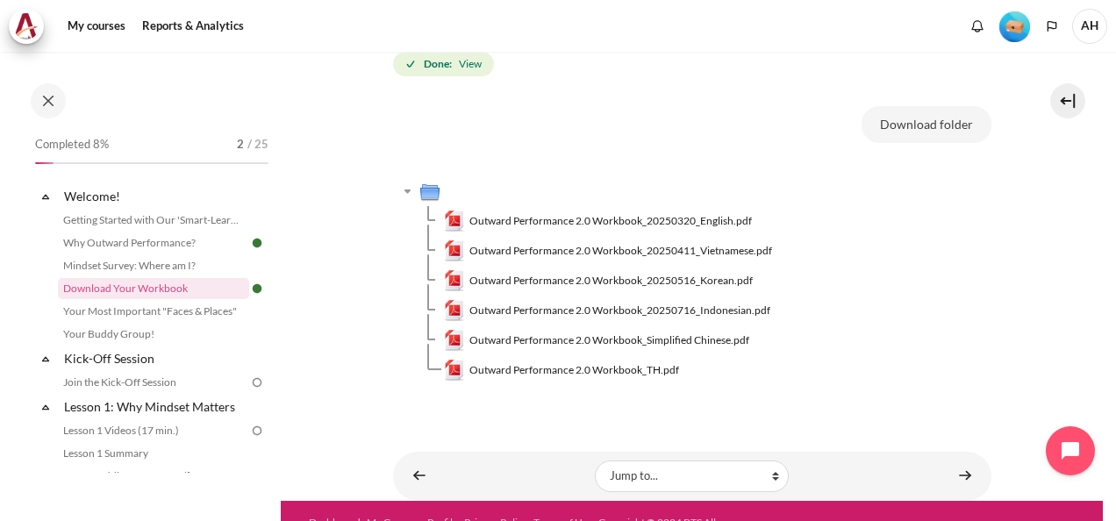
scroll to position [309, 0]
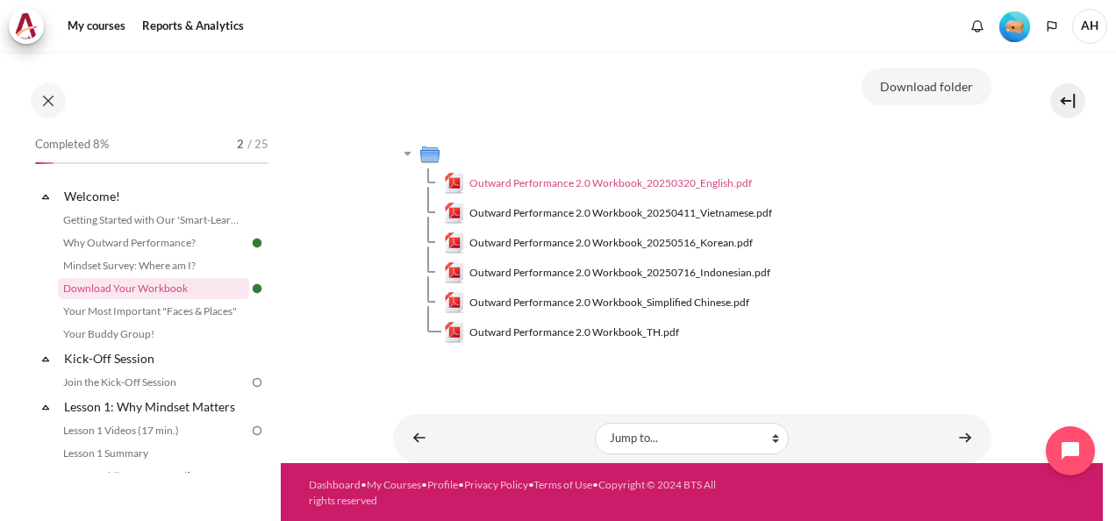
click at [660, 181] on span "Outward Performance 2.0 Workbook_20250320_English.pdf" at bounding box center [611, 184] width 283 height 16
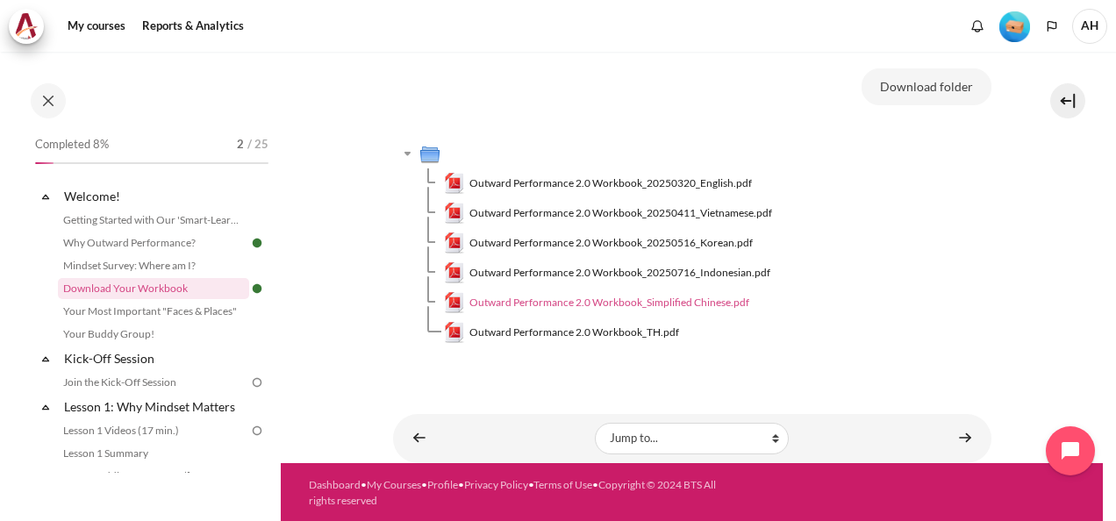
click at [698, 301] on span "Outward Performance 2.0 Workbook_Simplified Chinese.pdf" at bounding box center [610, 303] width 280 height 16
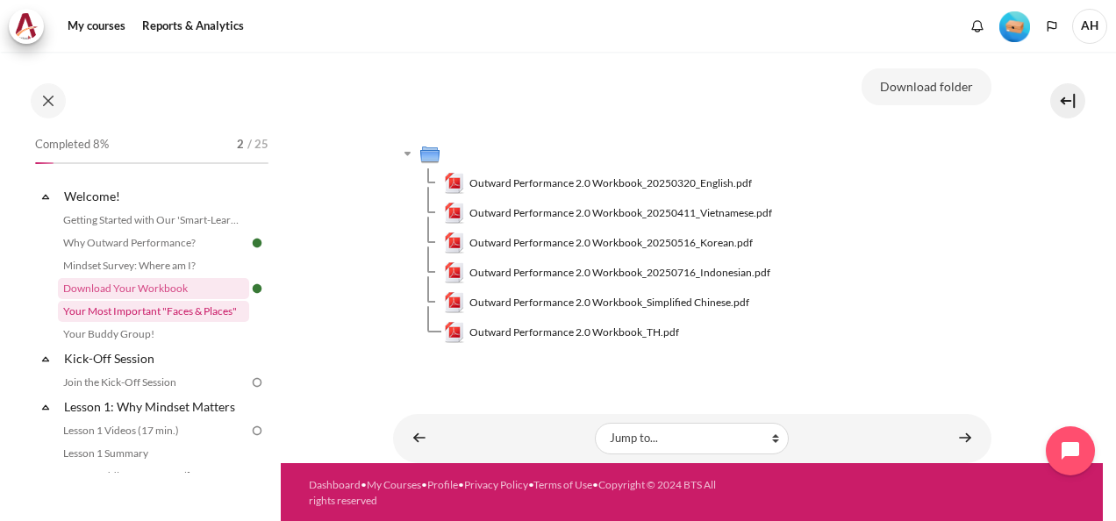
click at [181, 318] on link "Your Most Important "Faces & Places"" at bounding box center [153, 311] width 191 height 21
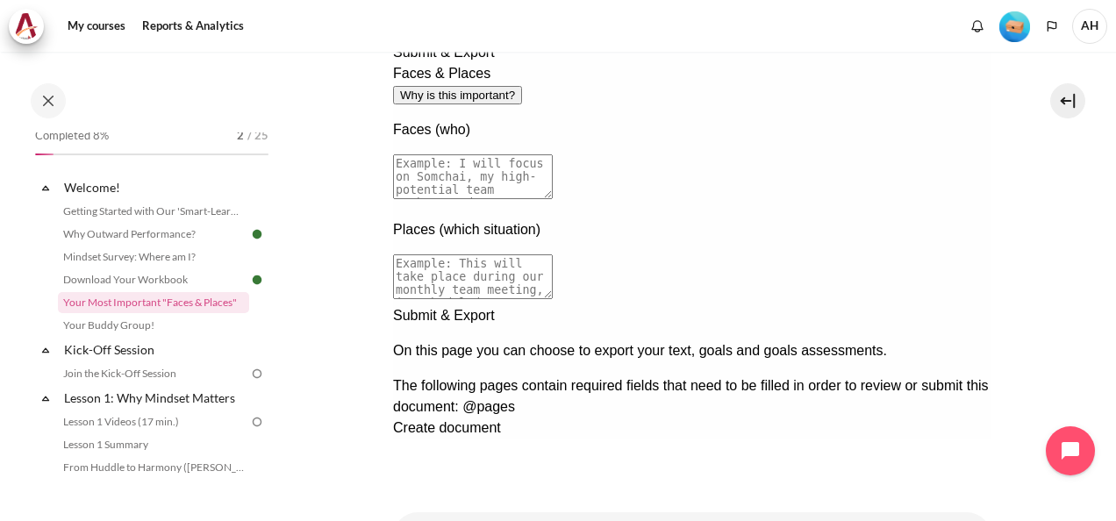
scroll to position [363, 0]
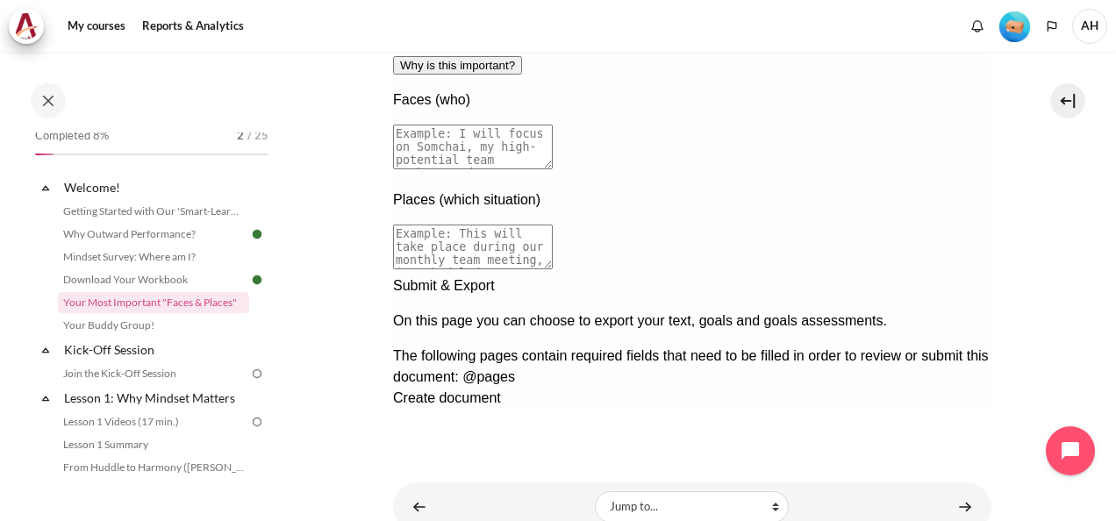
click at [955, 276] on div "Next documentation step" at bounding box center [691, 276] width 599 height 0
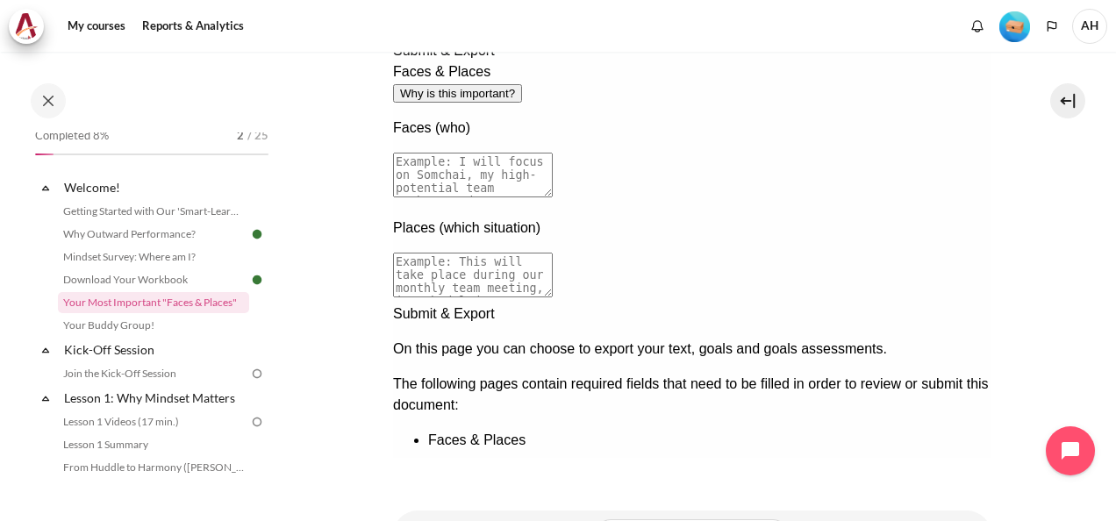
scroll to position [434, 0]
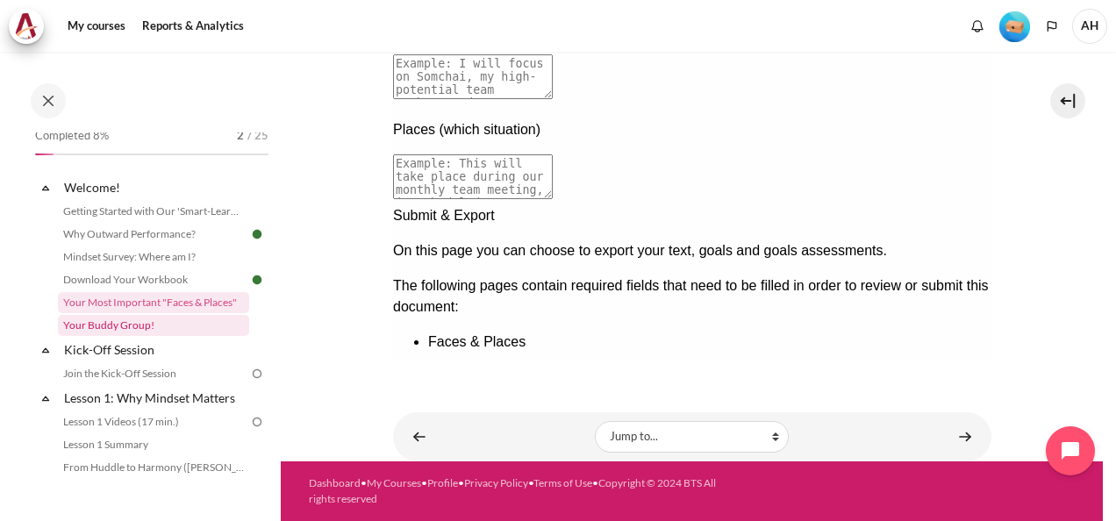
click at [139, 326] on link "Your Buddy Group!" at bounding box center [153, 325] width 191 height 21
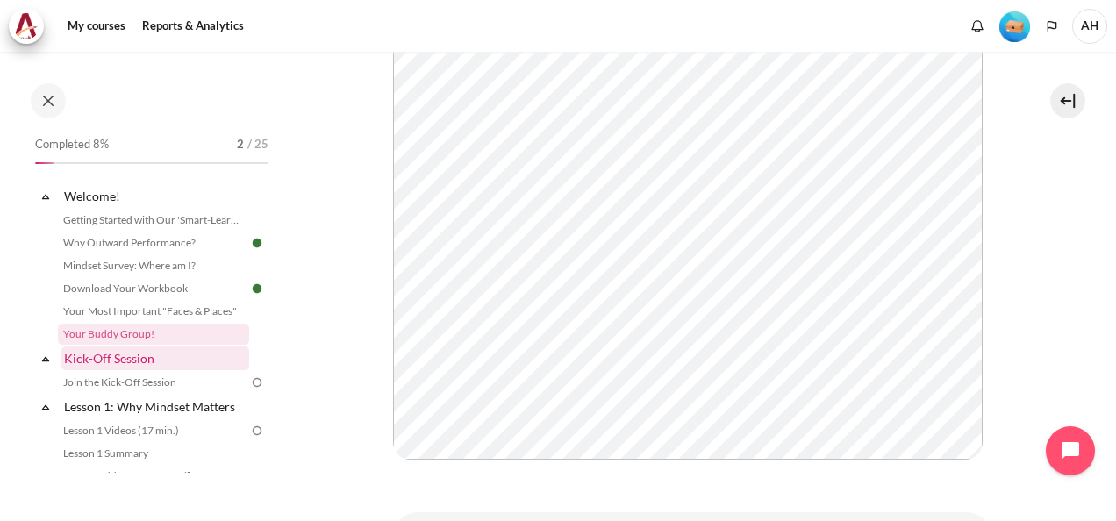
click at [131, 360] on link "Kick-Off Session" at bounding box center [155, 359] width 188 height 24
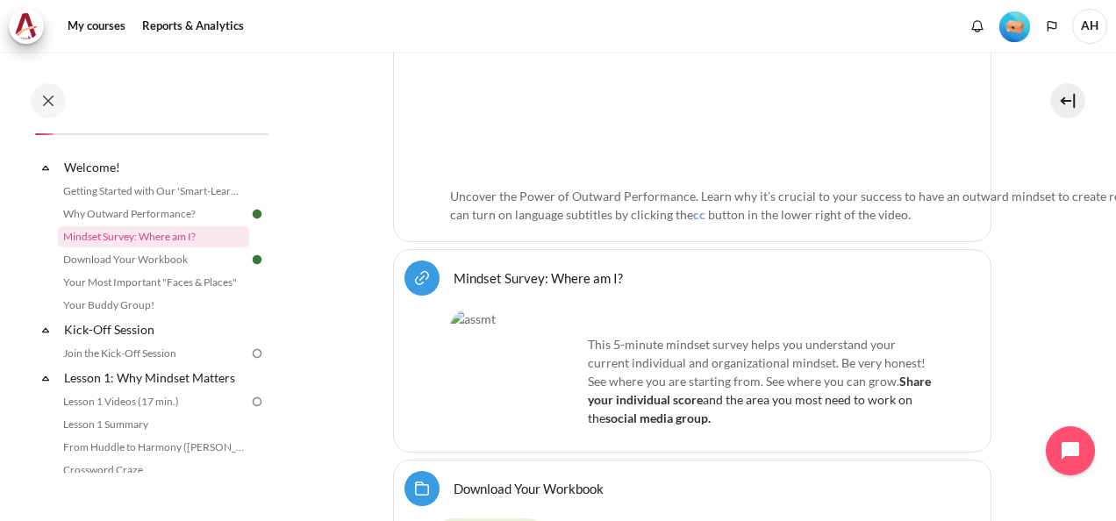
scroll to position [1130, 0]
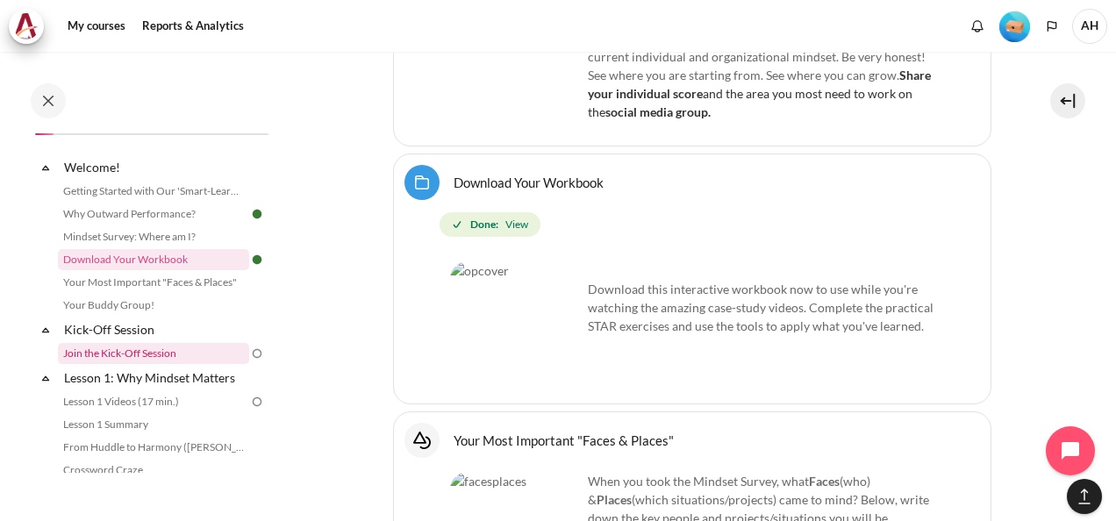
click at [133, 362] on link "Join the Kick-Off Session" at bounding box center [153, 353] width 191 height 21
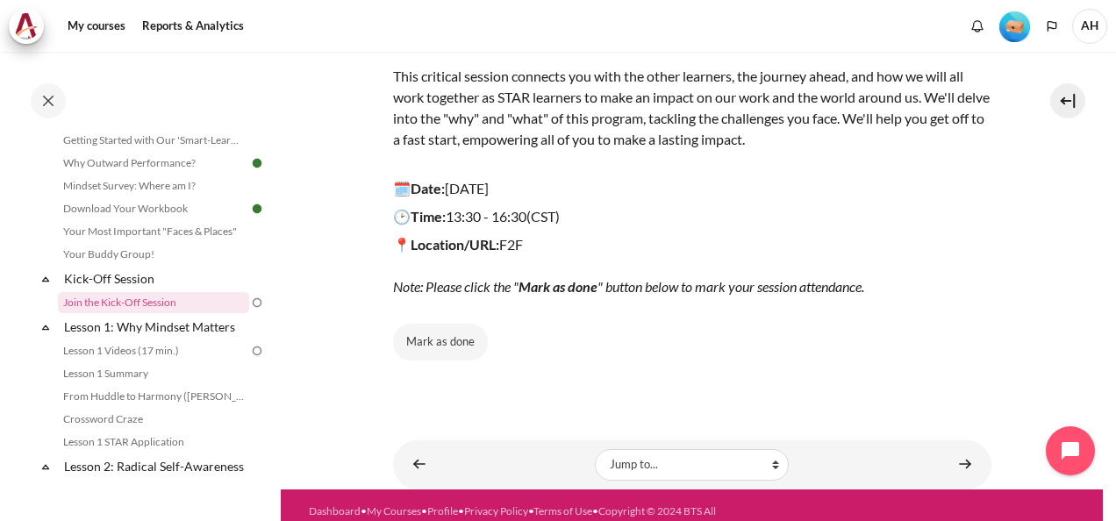
scroll to position [258, 0]
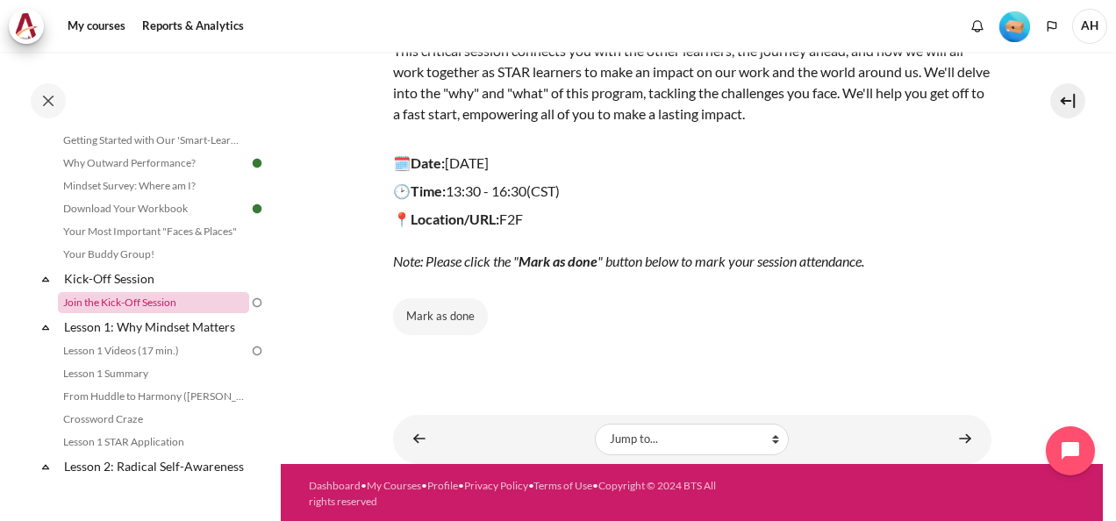
click at [150, 307] on link "Join the Kick-Off Session" at bounding box center [153, 302] width 191 height 21
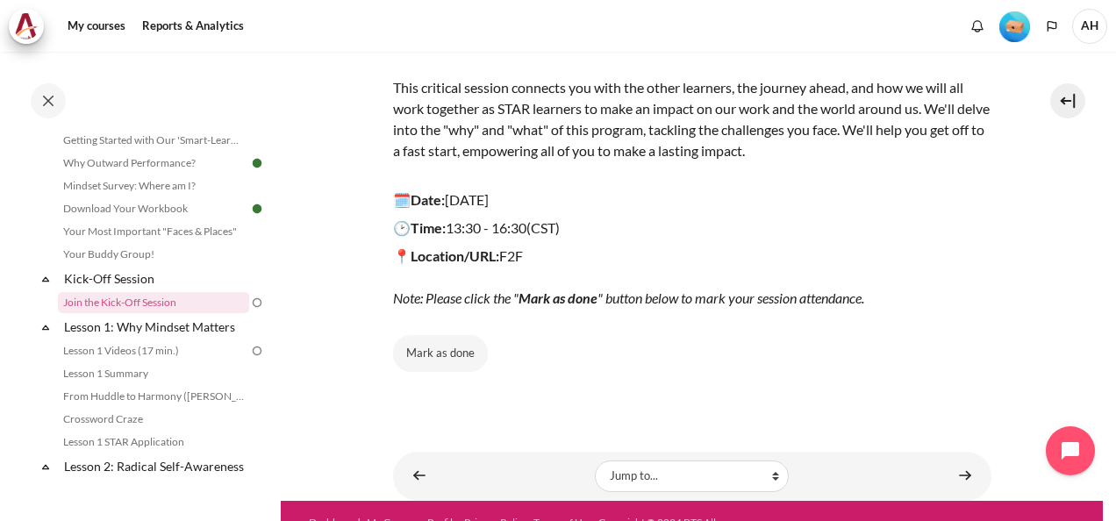
scroll to position [258, 0]
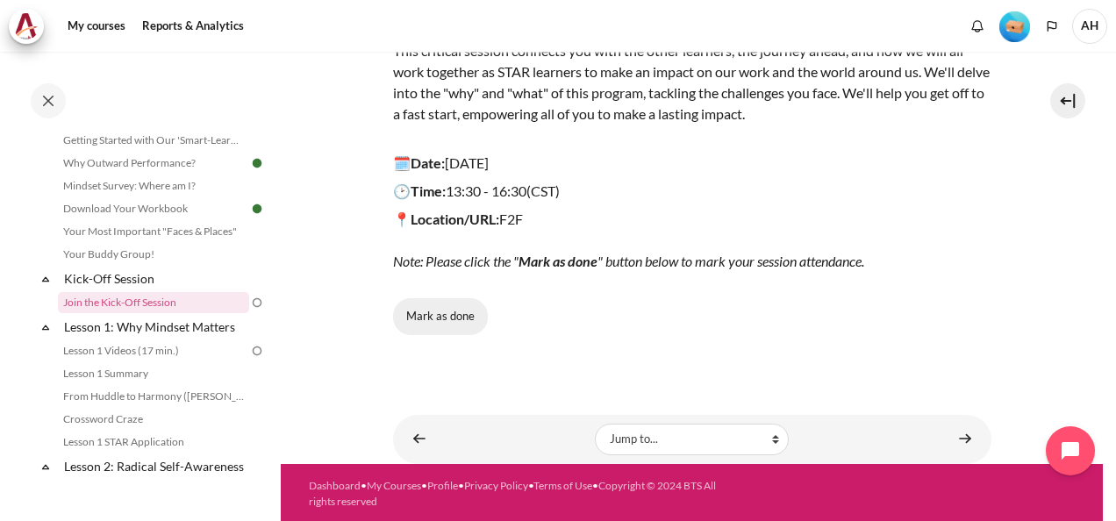
click at [463, 310] on button "Mark as done" at bounding box center [440, 316] width 95 height 37
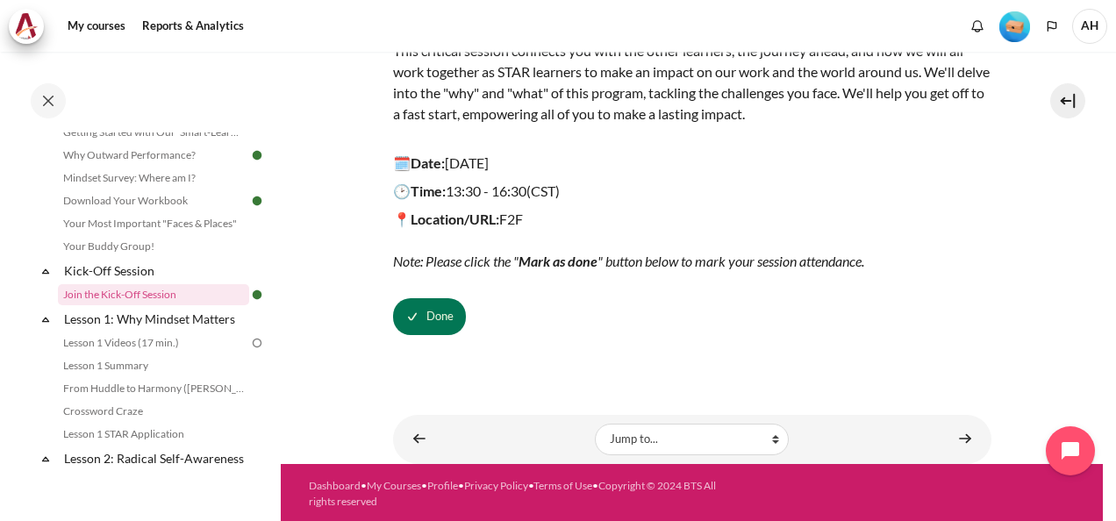
scroll to position [219, 0]
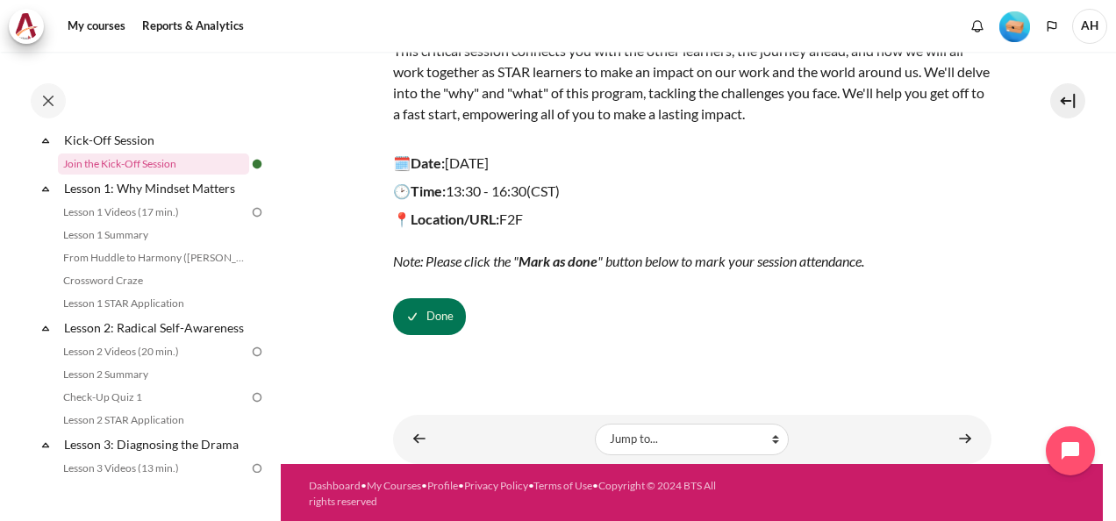
click at [268, 221] on div "Completed 8% 2 / 25 Expand Collapse Welcome! Highlighted" at bounding box center [151, 303] width 251 height 341
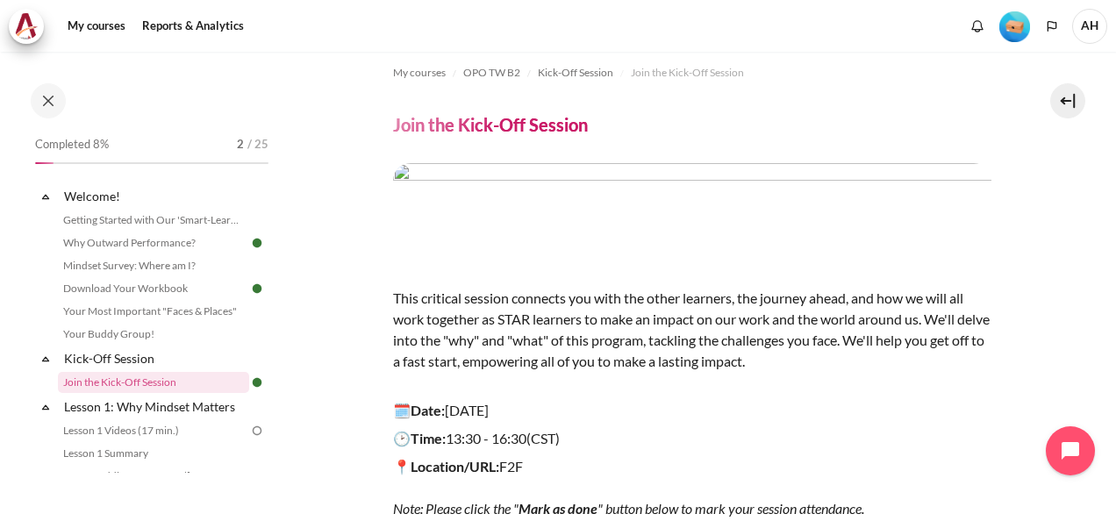
scroll to position [0, 0]
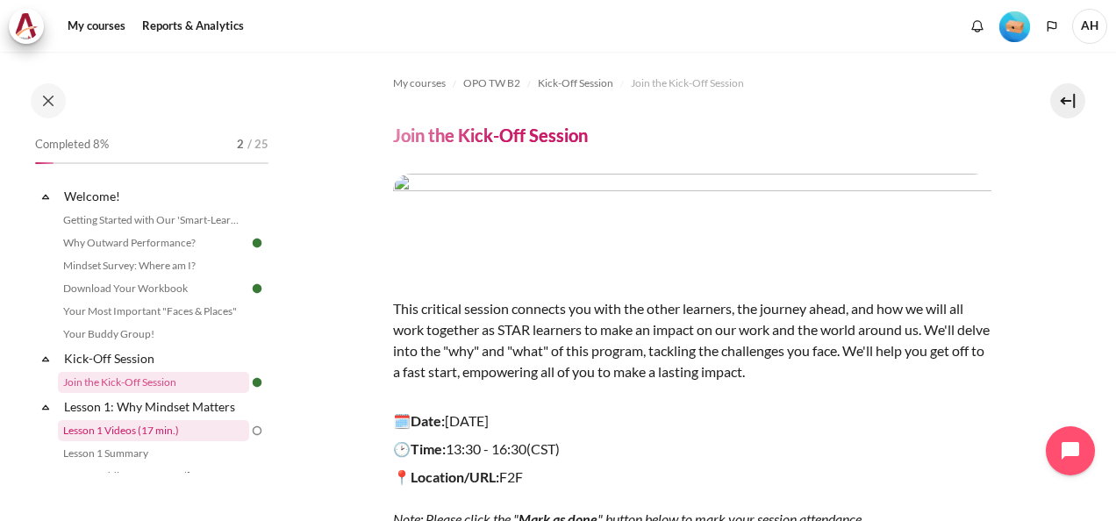
click at [146, 430] on link "Lesson 1 Videos (17 min.)" at bounding box center [153, 430] width 191 height 21
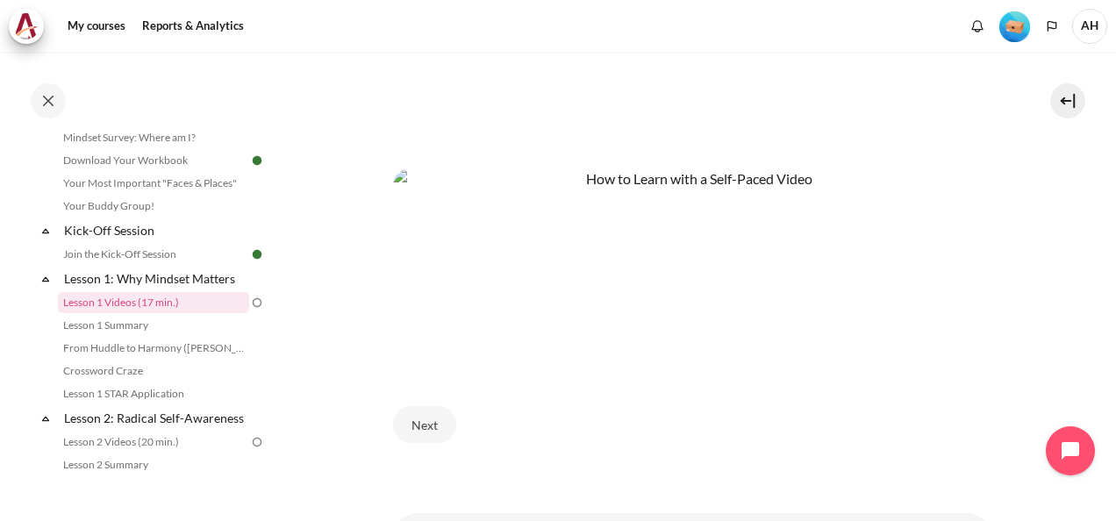
scroll to position [819, 0]
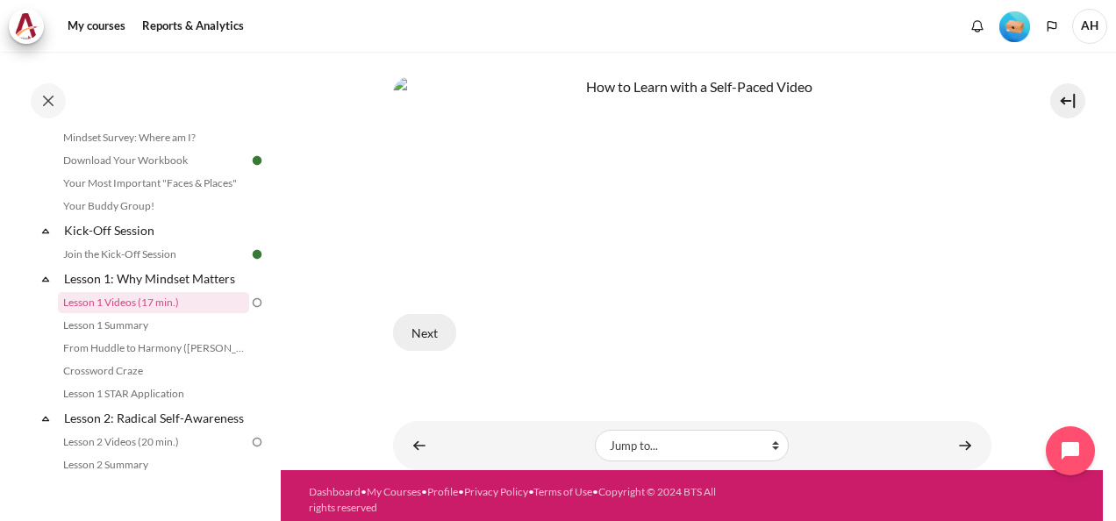
click at [421, 323] on button "Next" at bounding box center [424, 332] width 63 height 37
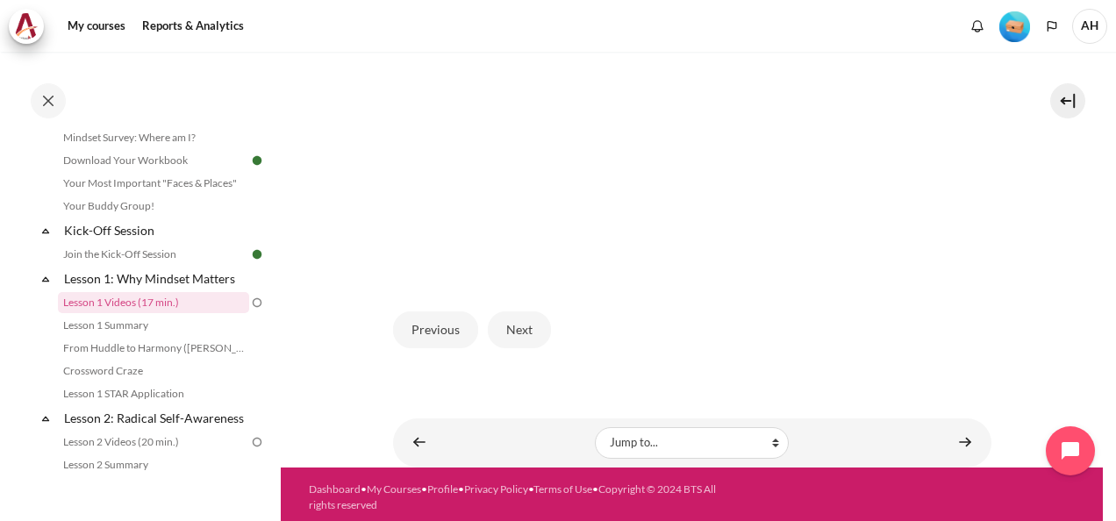
scroll to position [550, 0]
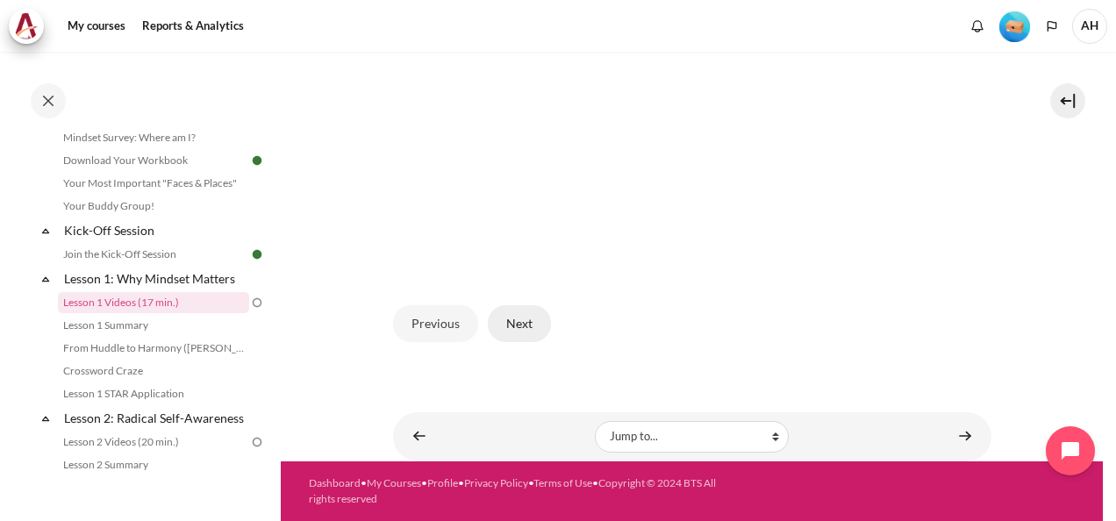
click at [519, 329] on button "Next" at bounding box center [519, 323] width 63 height 37
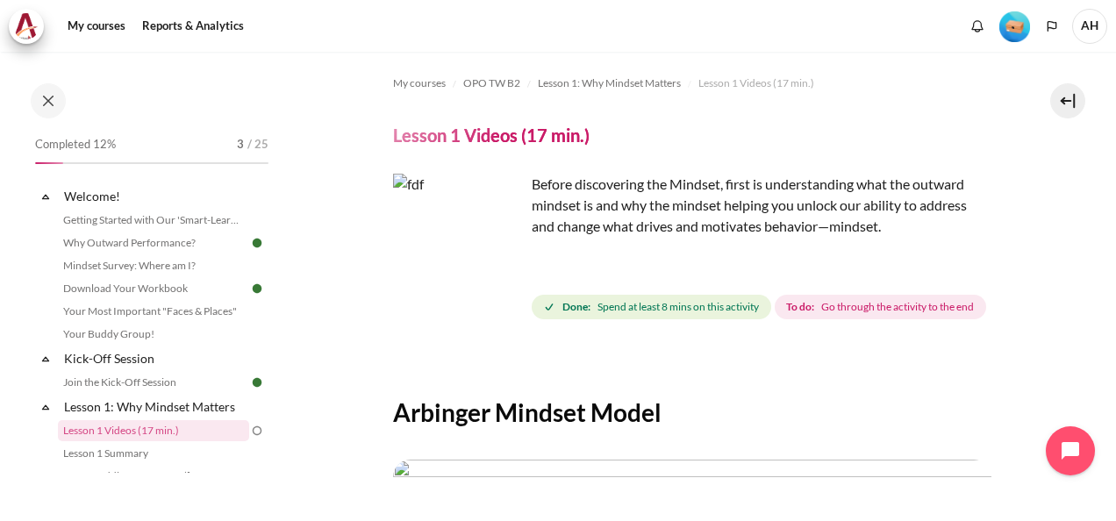
click at [282, 161] on section "My courses OPO TW B2 Lesson 1: Why Mindset Matters Lesson 1 Videos (17 min.) Le…" at bounding box center [692, 520] width 822 height 936
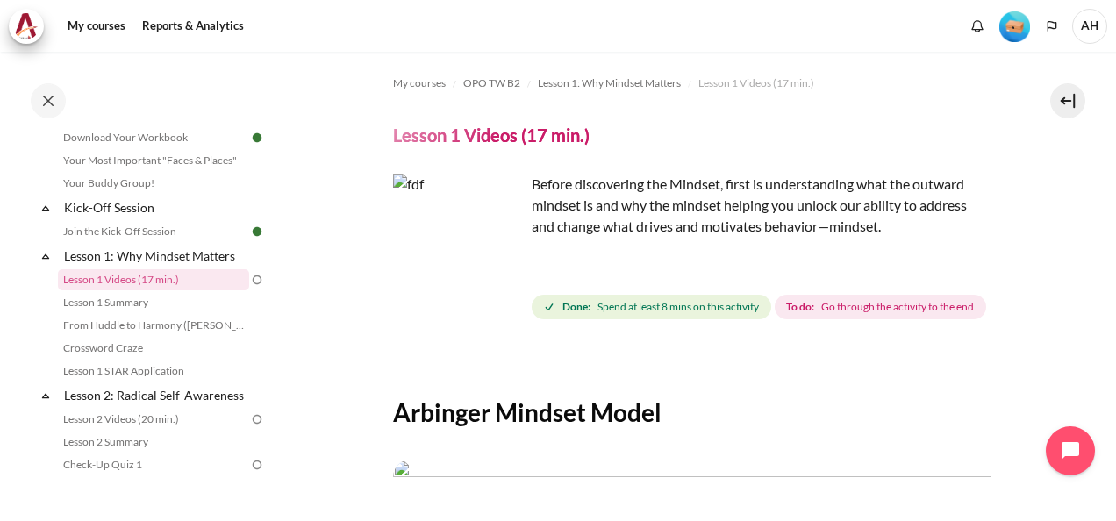
scroll to position [153, 0]
click at [267, 176] on div "Completed 12% 3 / 25 Expand Collapse Welcome! Highlighted" at bounding box center [151, 303] width 251 height 341
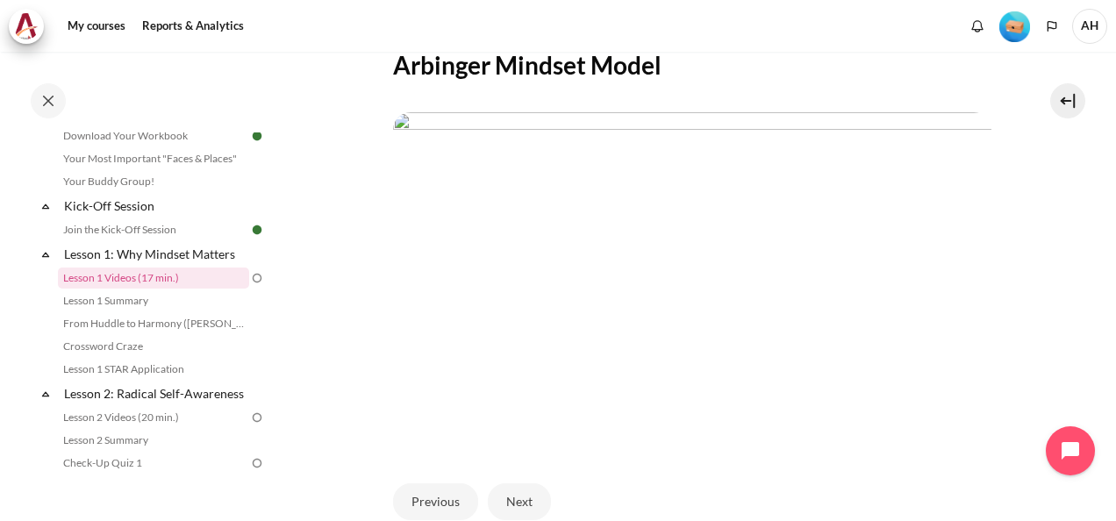
scroll to position [550, 0]
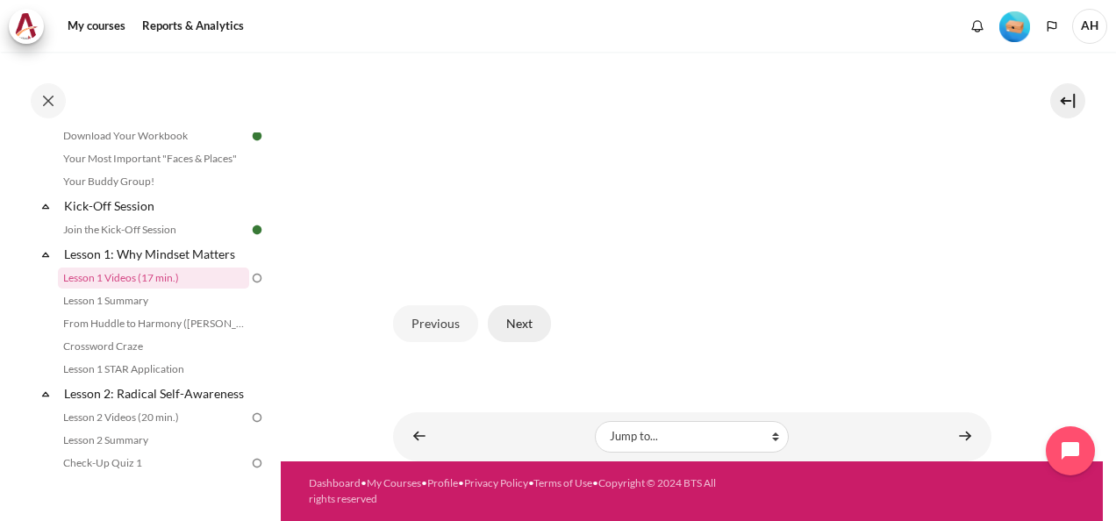
click at [522, 341] on button "Next" at bounding box center [519, 323] width 63 height 37
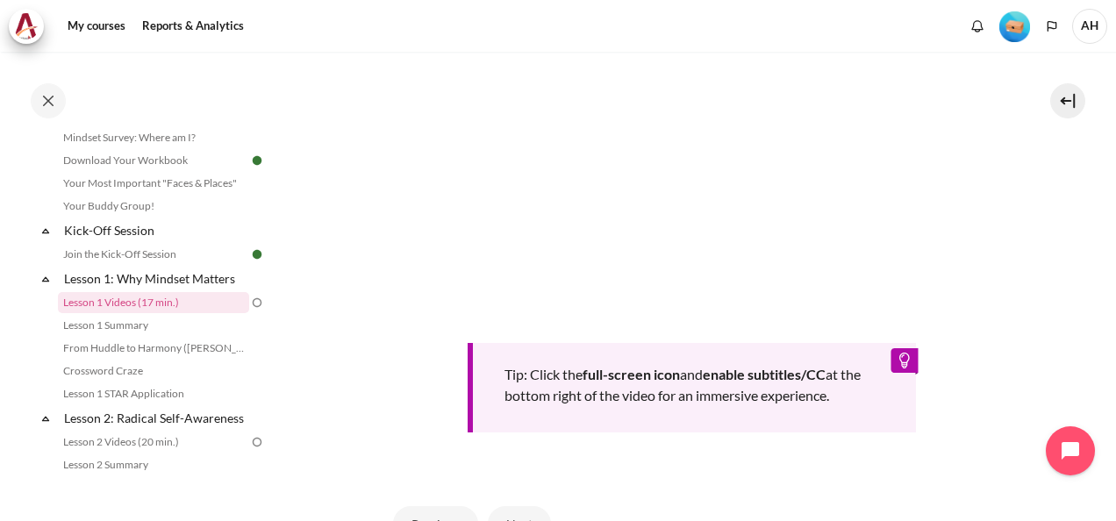
scroll to position [585, 0]
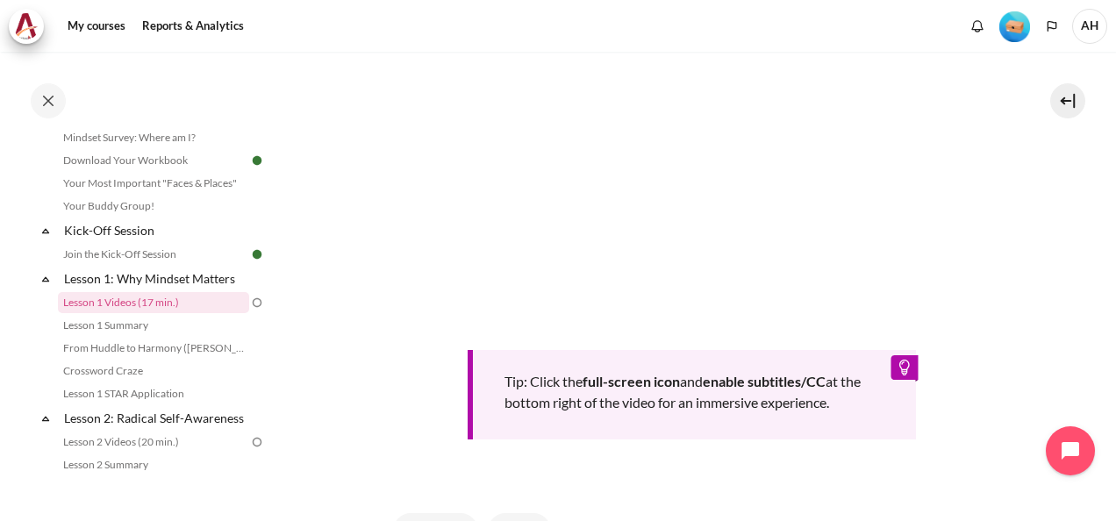
click at [999, 381] on section "My courses OPO TW B2 Lesson 1: Why Mindset Matters Lesson 1 Videos (17 min.) Le…" at bounding box center [692, 68] width 822 height 1202
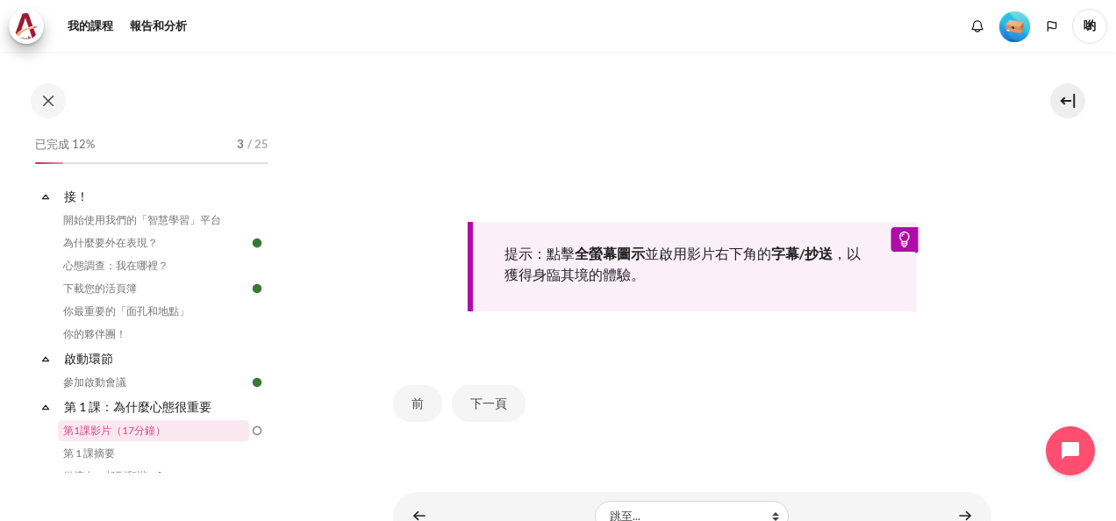
scroll to position [777, 0]
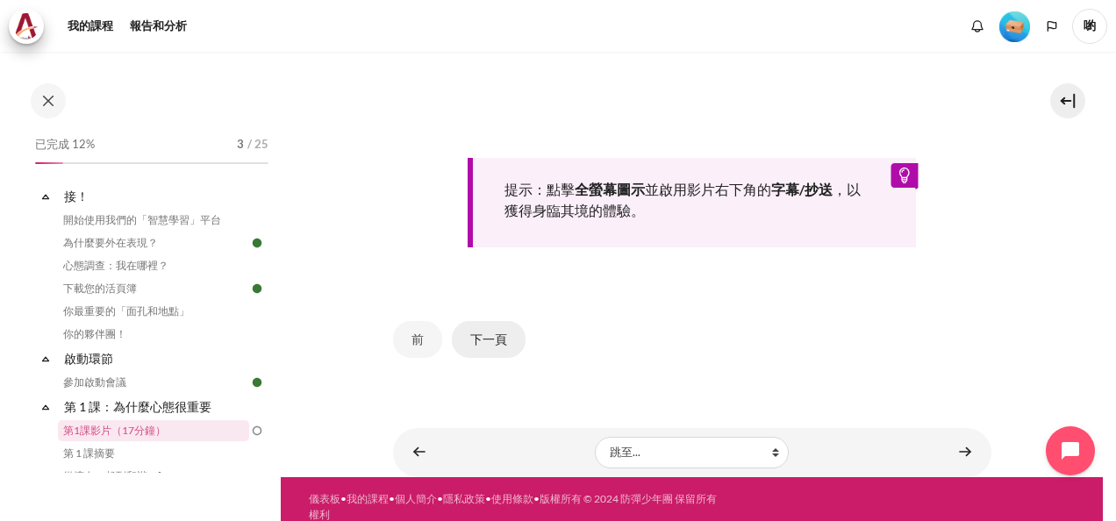
click at [496, 358] on button "下一頁" at bounding box center [489, 339] width 74 height 37
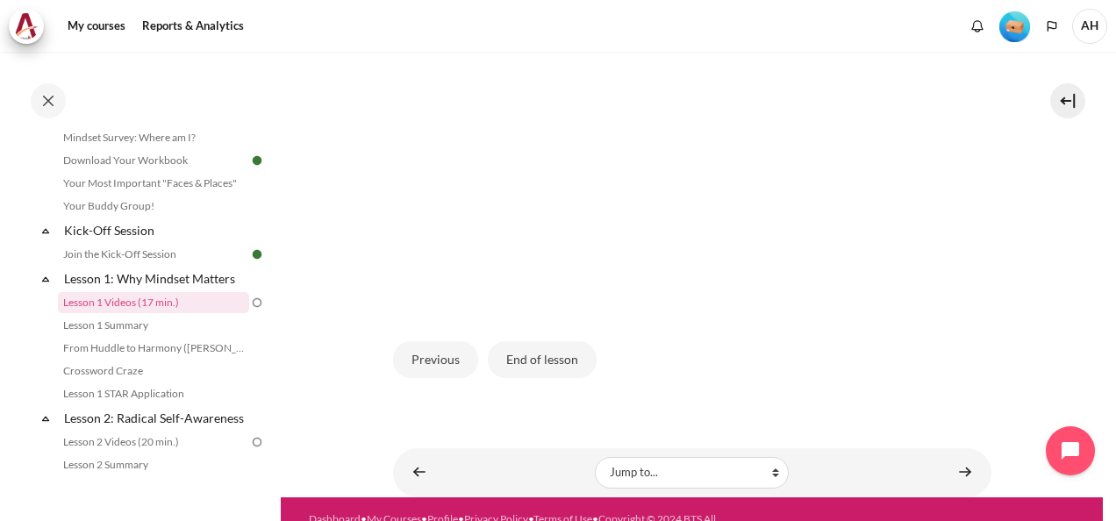
scroll to position [550, 0]
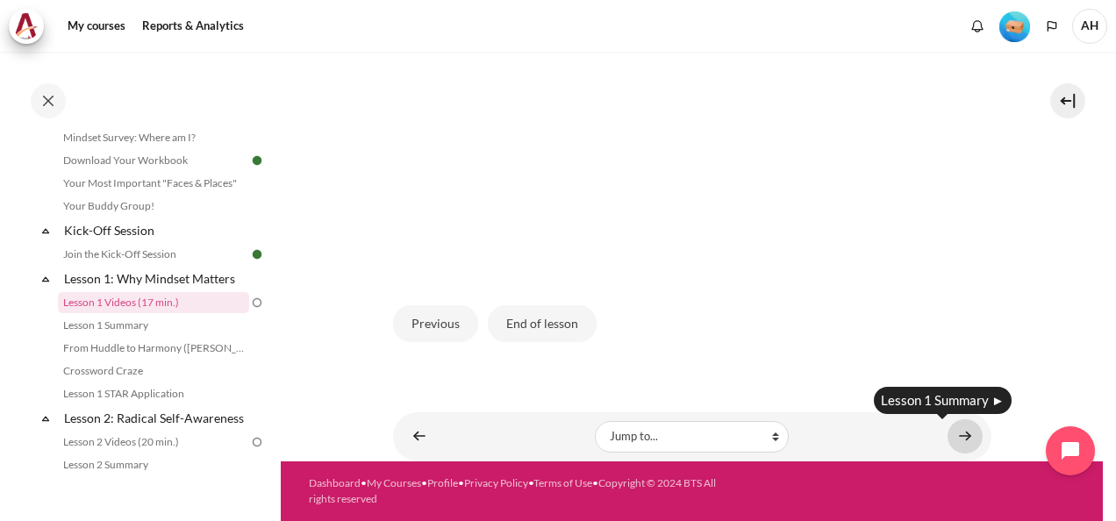
click at [950, 439] on link "Content" at bounding box center [965, 437] width 35 height 34
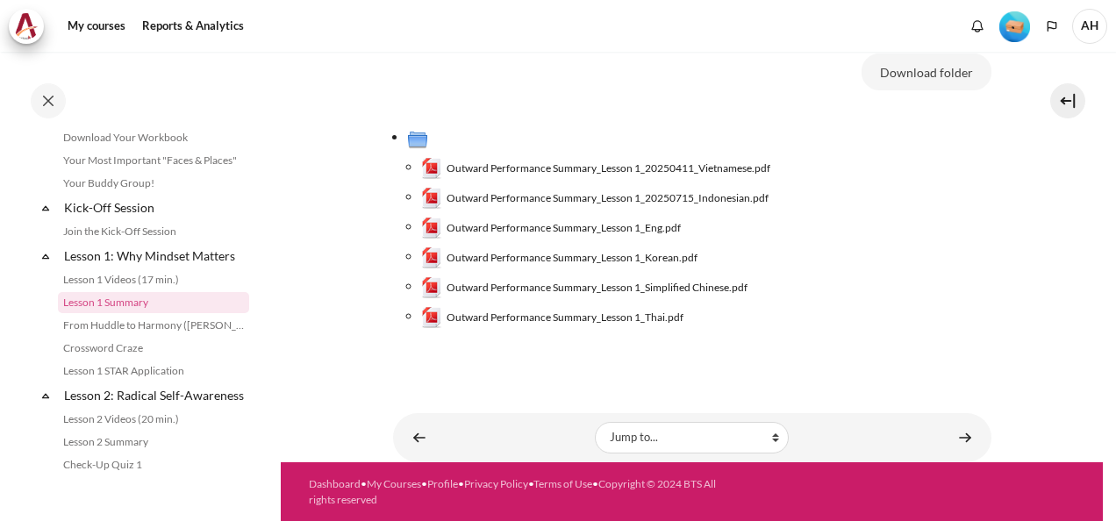
scroll to position [175, 0]
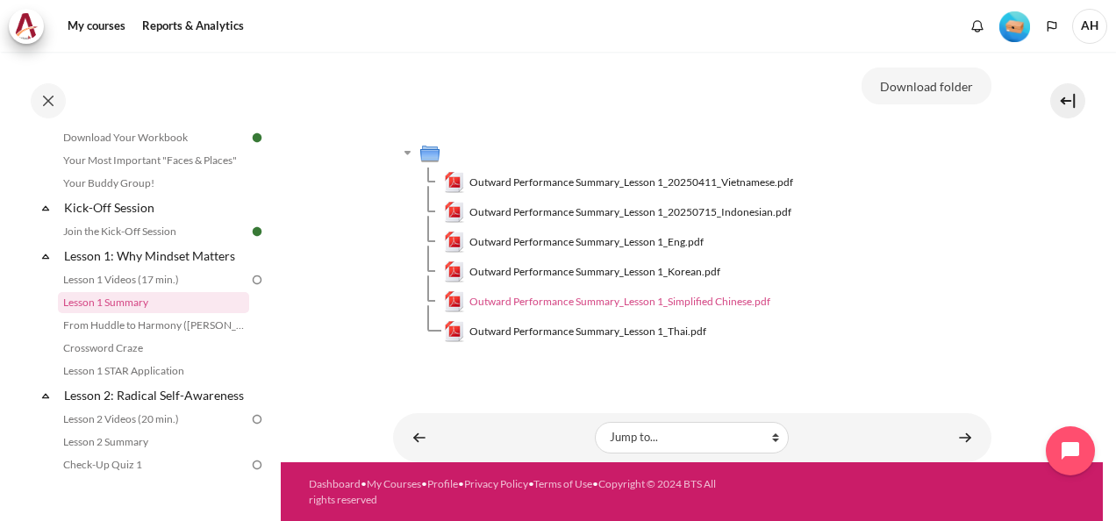
click at [586, 300] on span "Outward Performance Summary_Lesson 1_Simplified Chinese.pdf" at bounding box center [620, 302] width 301 height 16
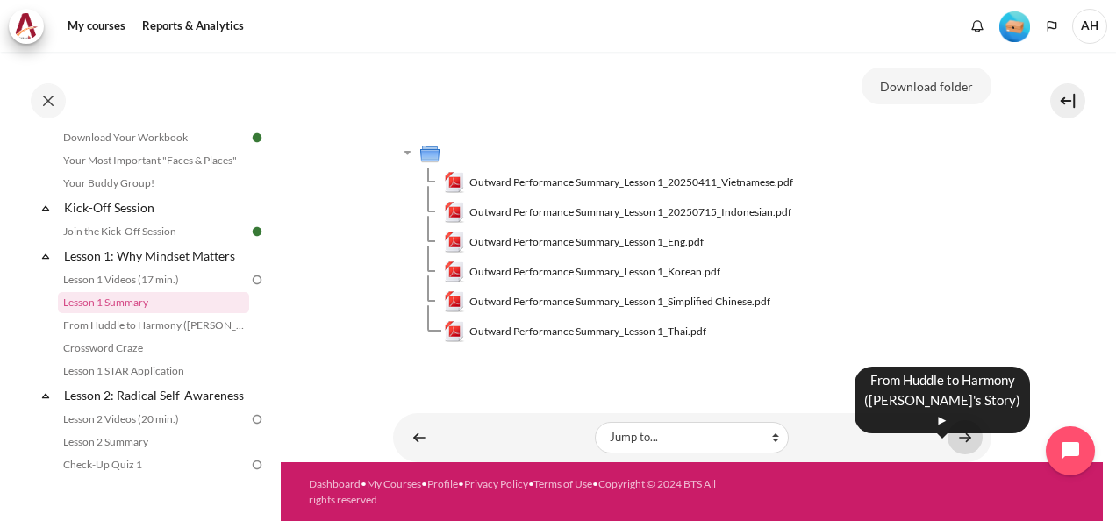
click at [957, 437] on link "Content" at bounding box center [965, 437] width 35 height 34
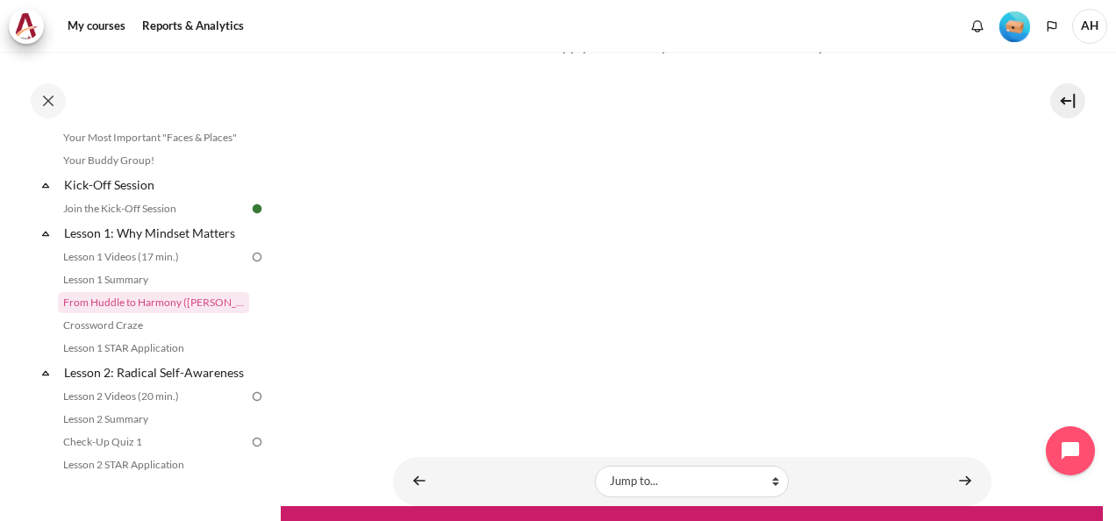
scroll to position [262, 0]
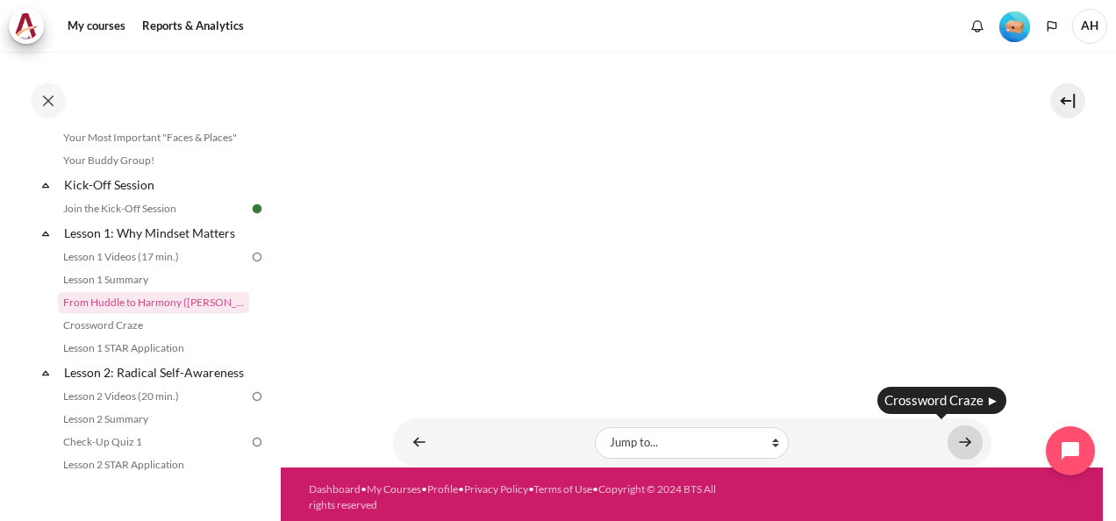
click at [961, 439] on link "Content" at bounding box center [965, 443] width 35 height 34
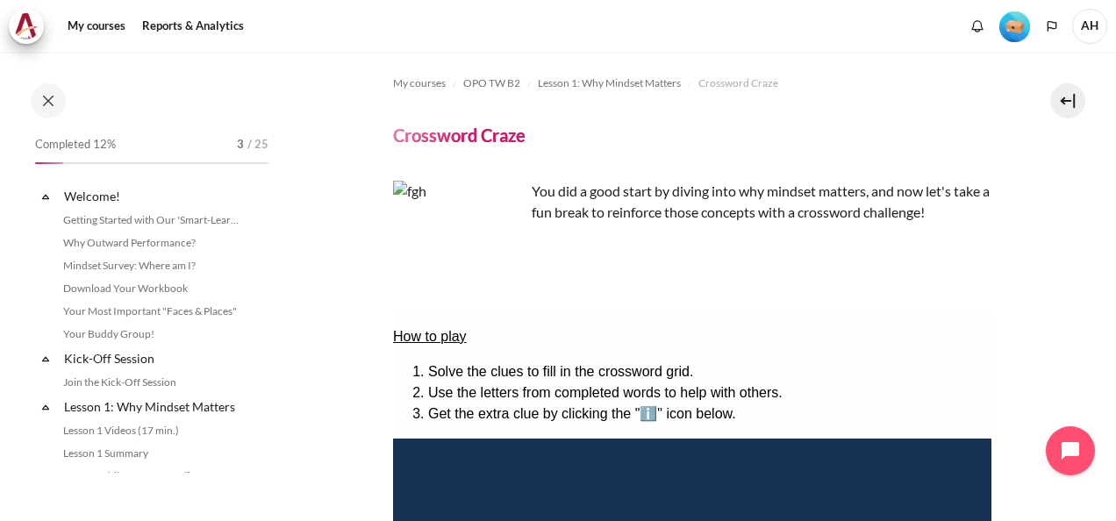
scroll to position [197, 0]
